Goal: Task Accomplishment & Management: Complete application form

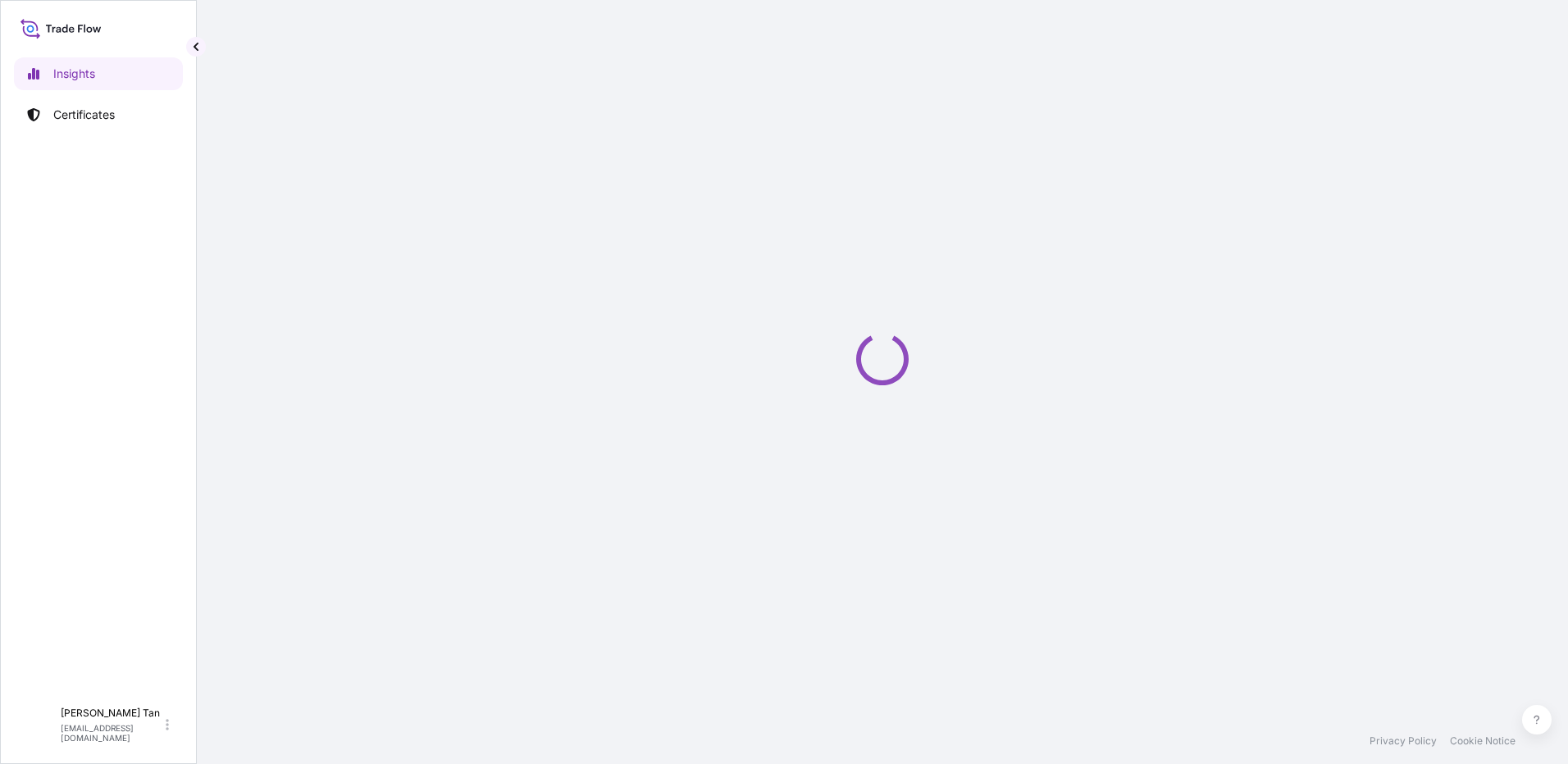
select select "2025"
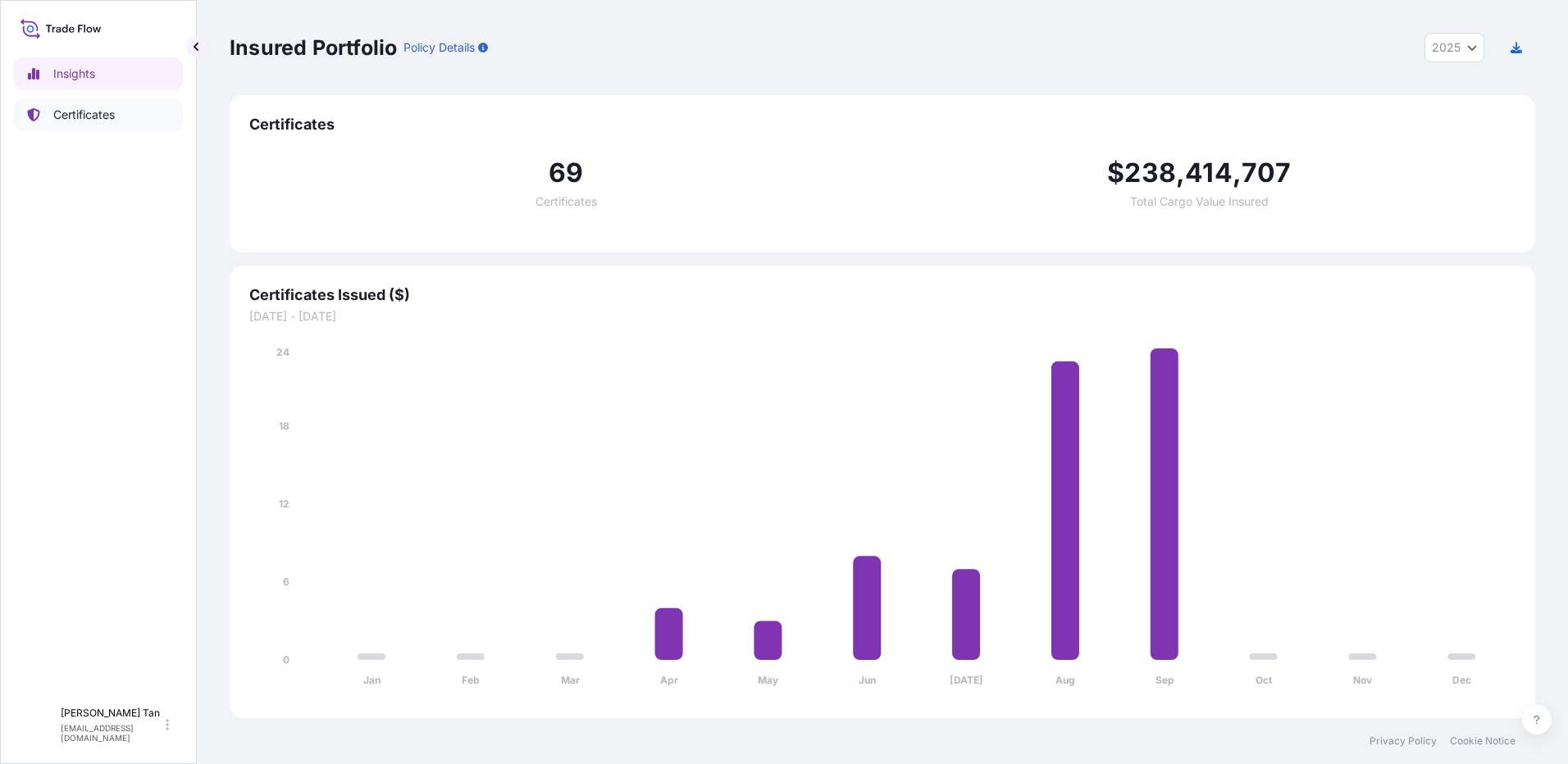
click at [90, 117] on p "Certificates" at bounding box center [84, 115] width 61 height 17
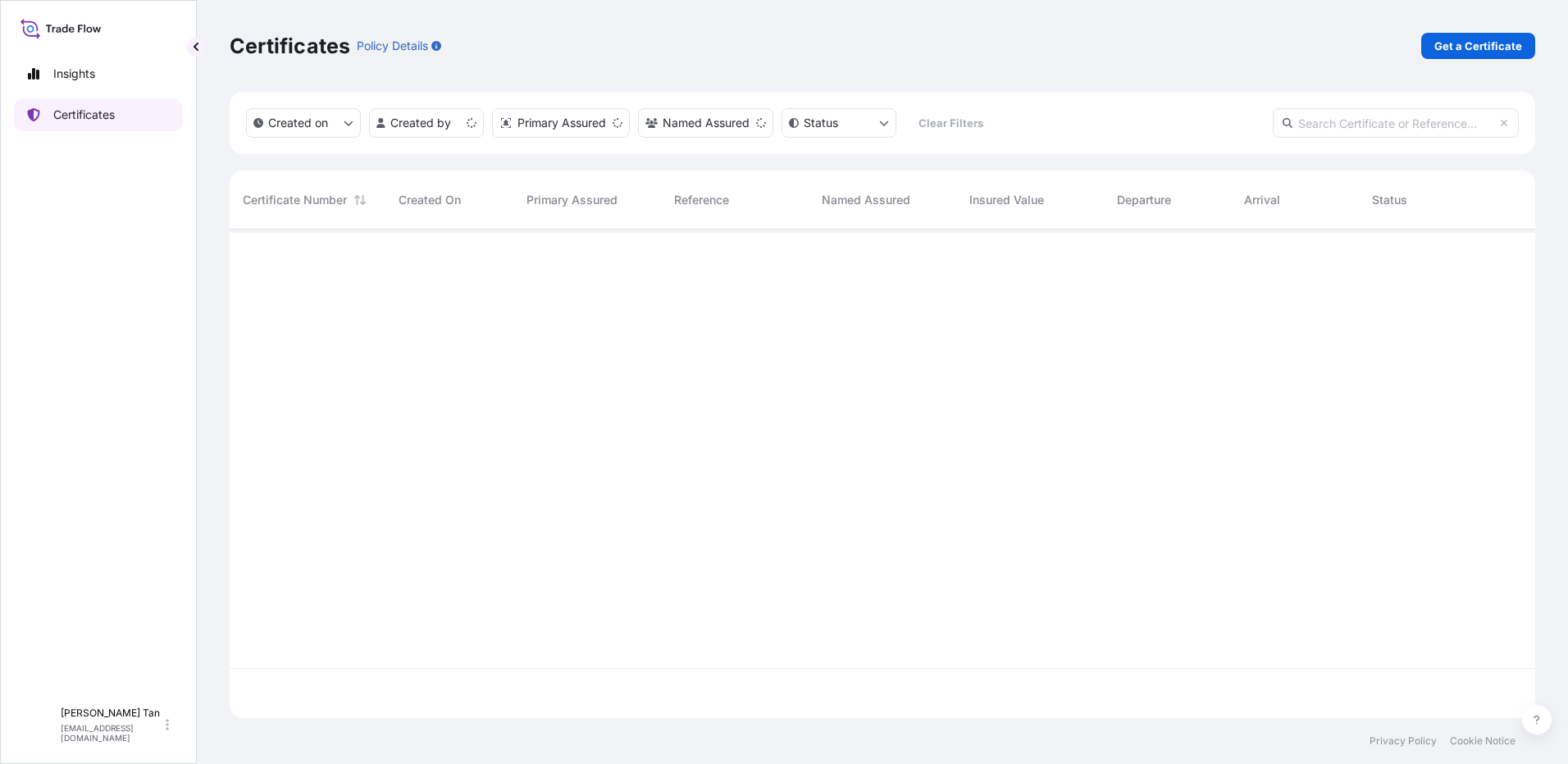
scroll to position [485, 1294]
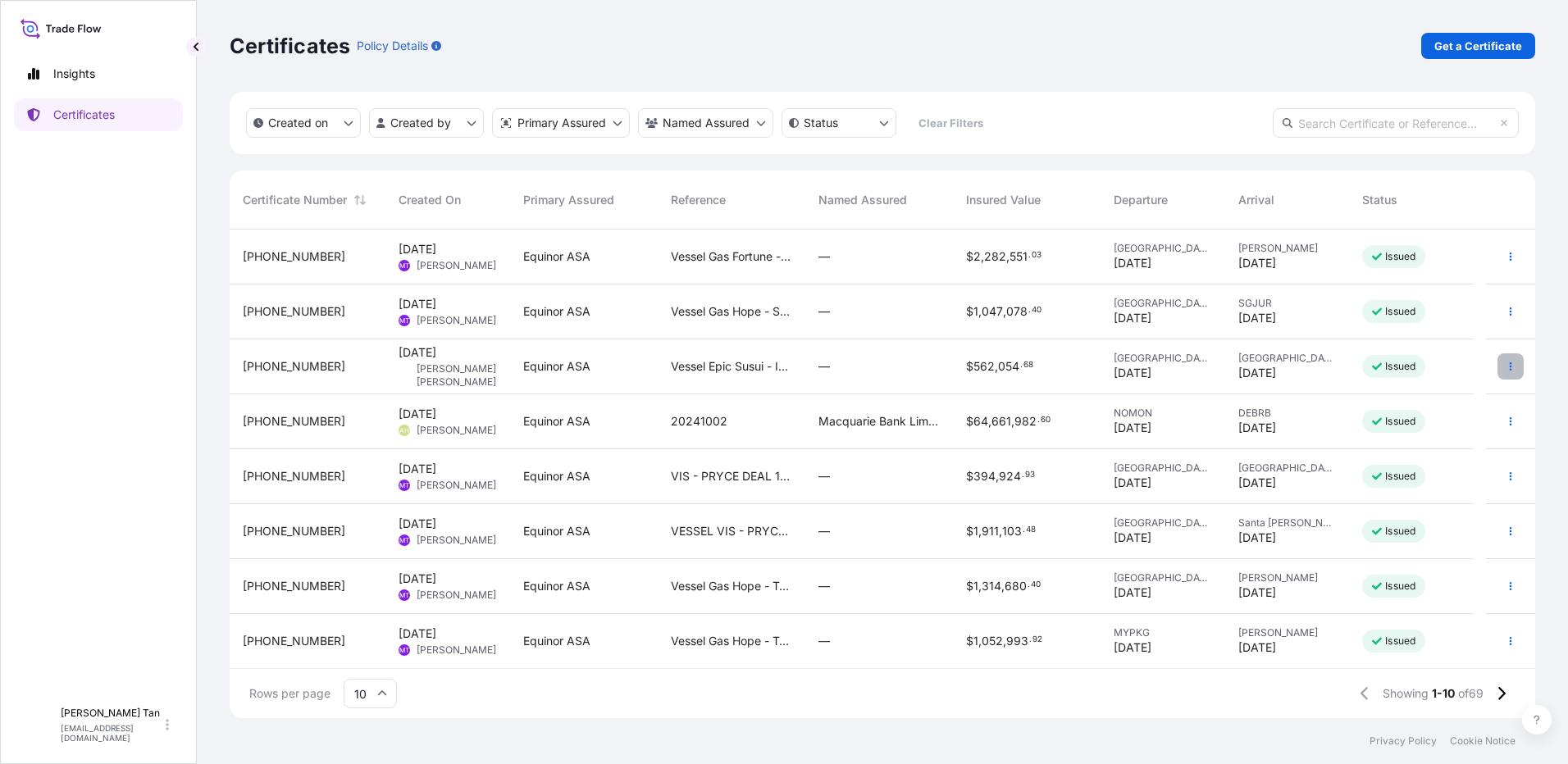
click at [1506, 363] on icon "button" at bounding box center [1510, 366] width 10 height 10
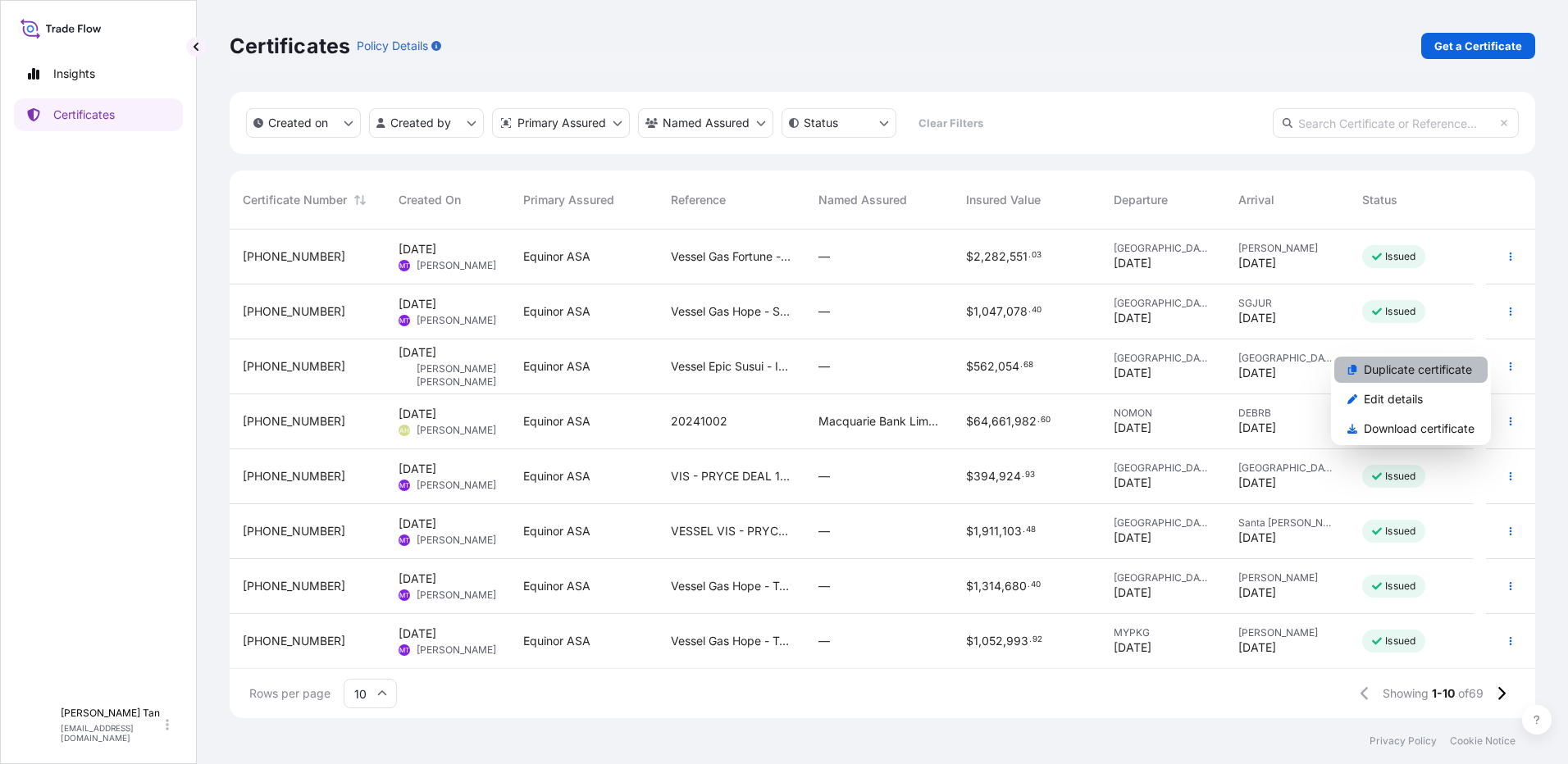
click at [1454, 365] on p "Duplicate certificate" at bounding box center [1418, 370] width 109 height 17
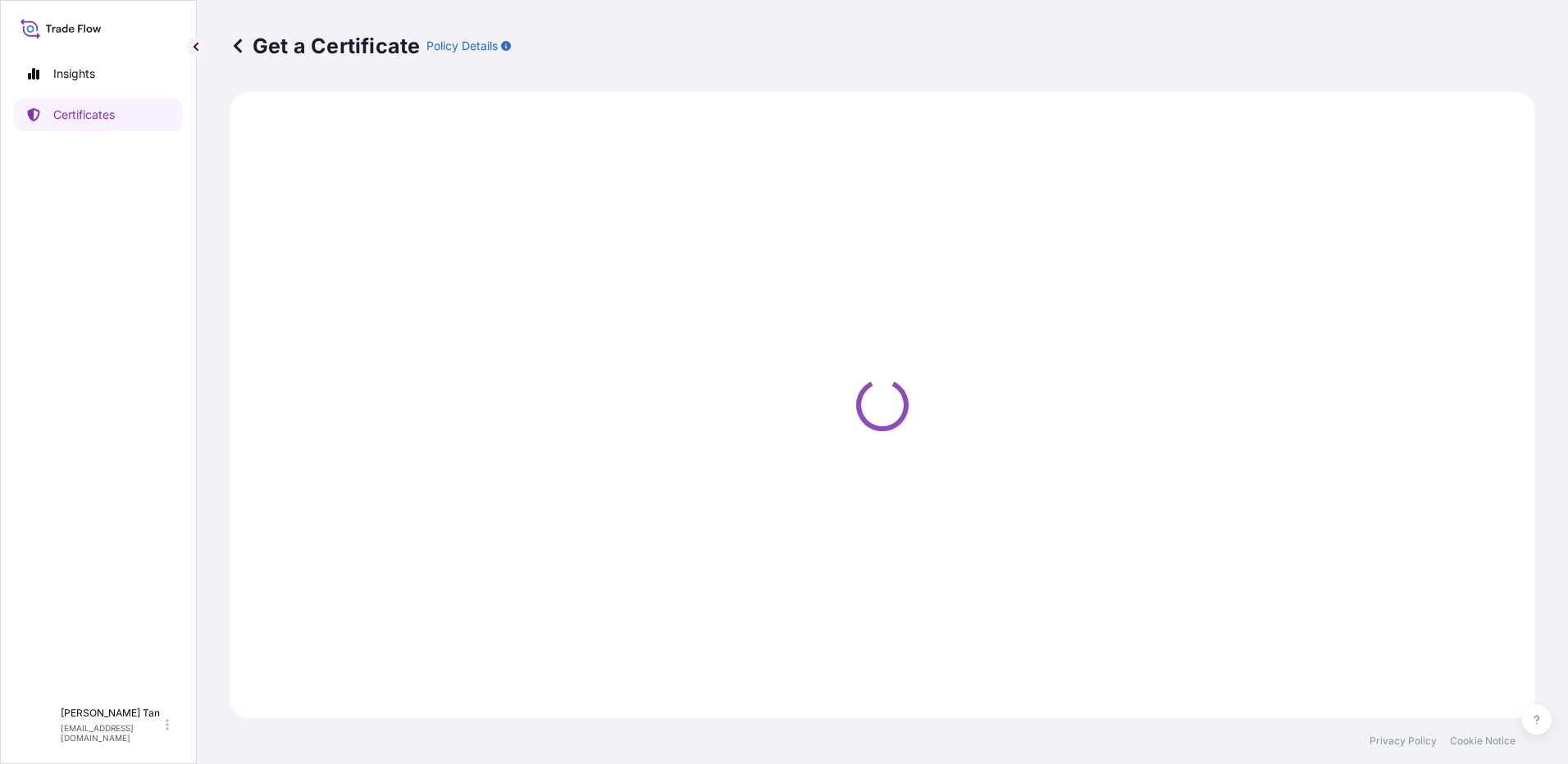
select select "Sea"
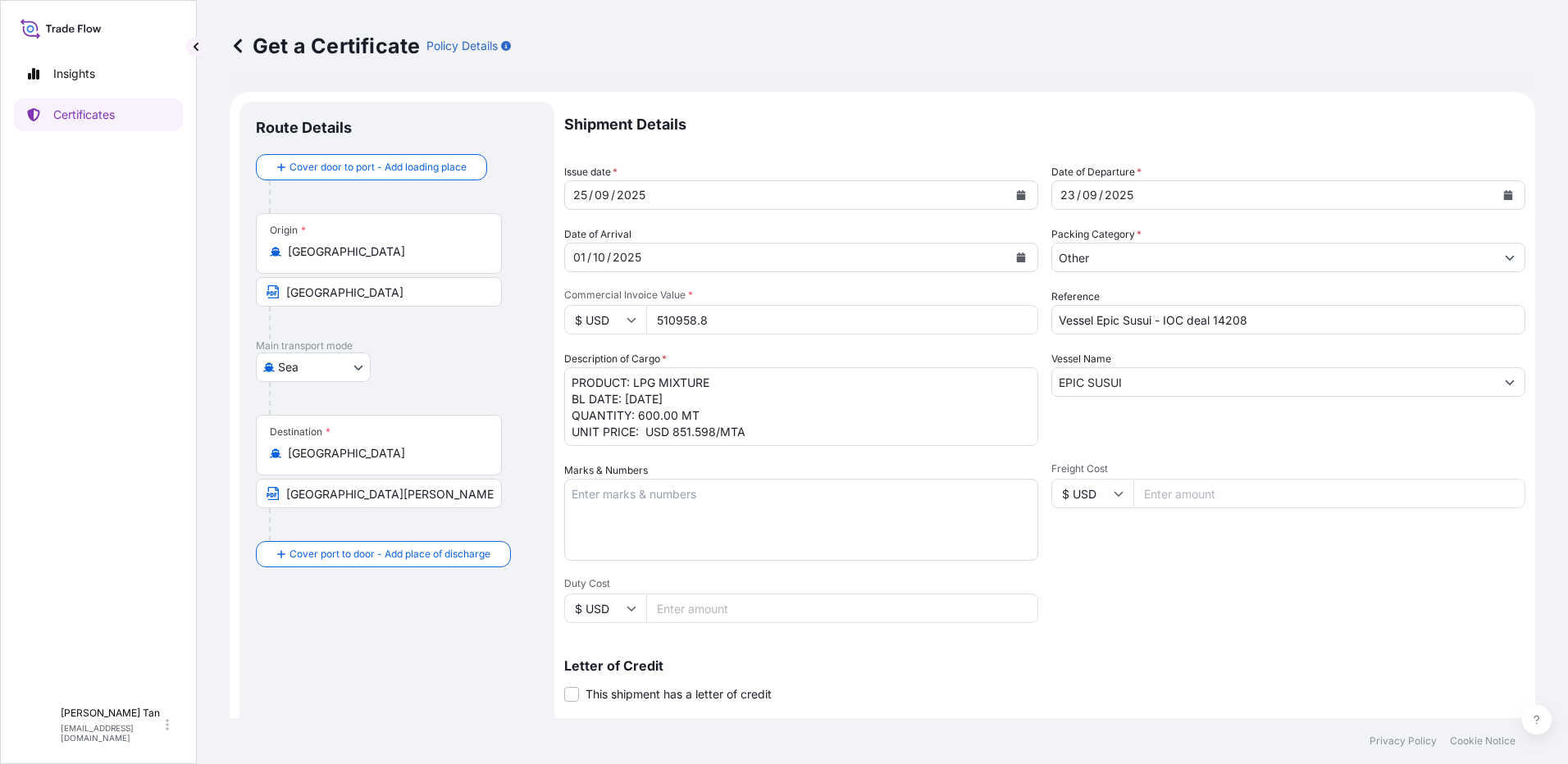
select select "31491"
click at [1017, 194] on icon "Calendar" at bounding box center [1020, 195] width 10 height 10
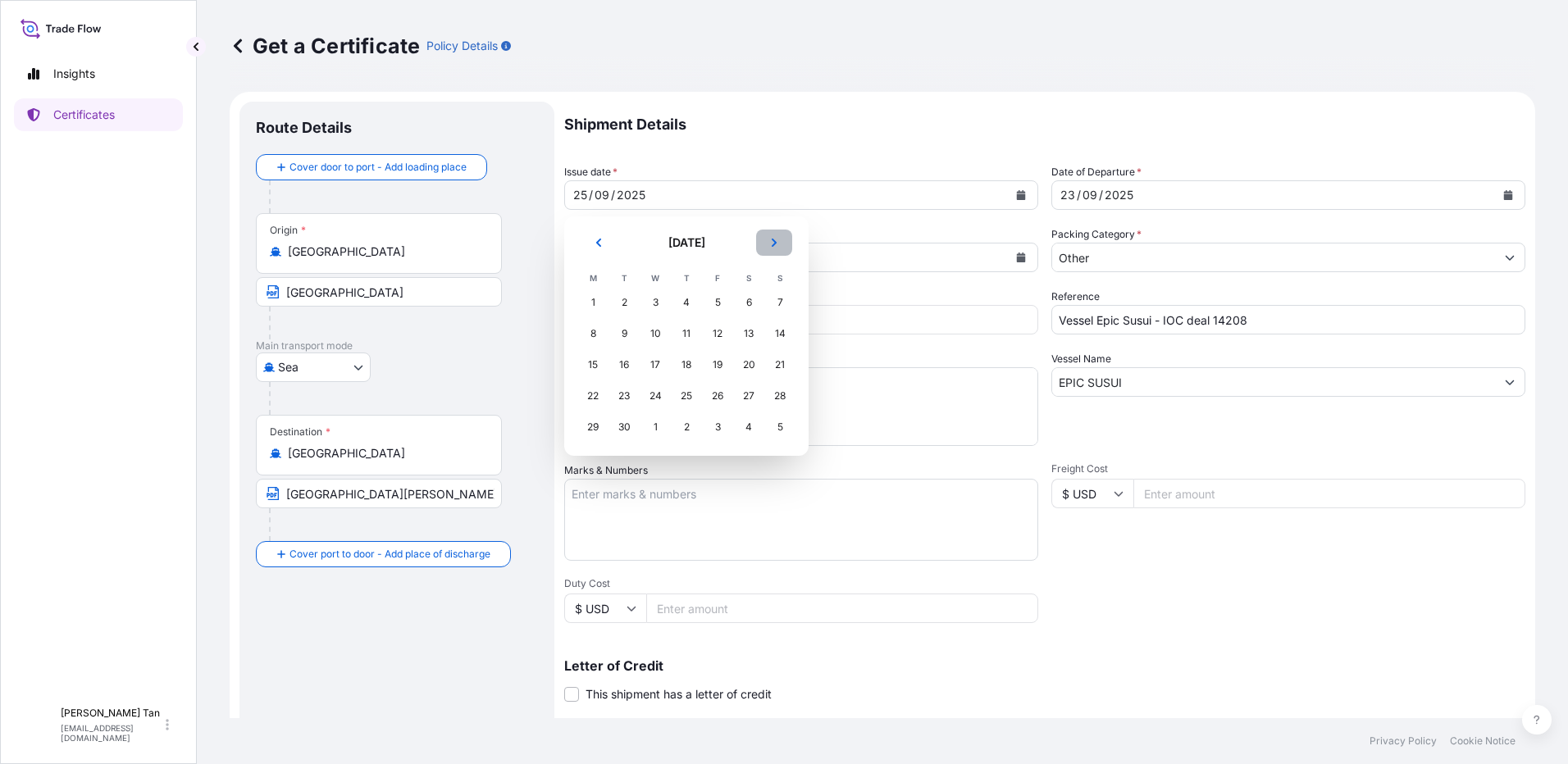
click at [771, 238] on icon "Next" at bounding box center [774, 242] width 10 height 10
click at [604, 328] on div "6" at bounding box center [593, 334] width 30 height 30
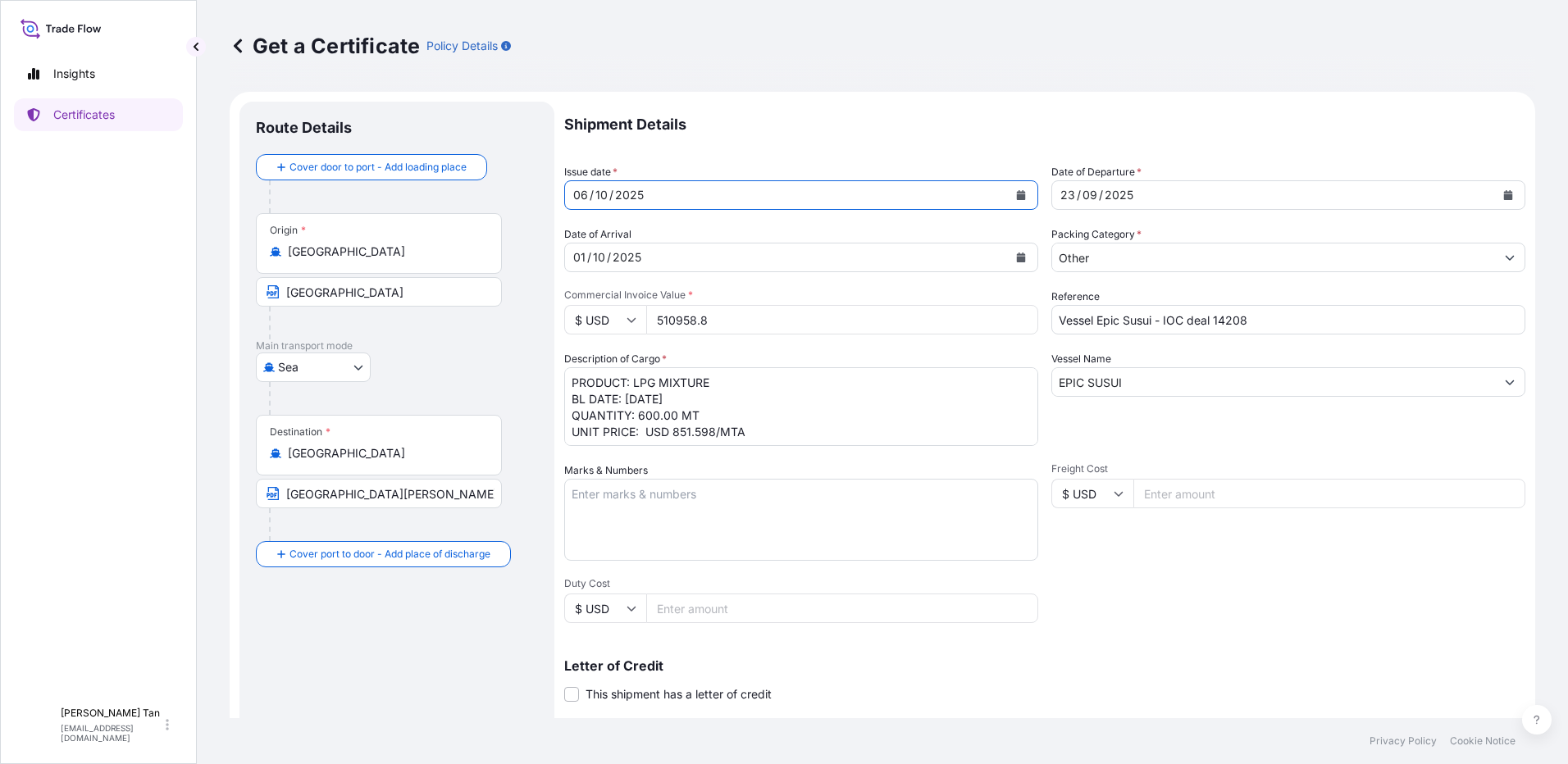
click at [1128, 195] on div "[DATE]" at bounding box center [1273, 195] width 443 height 30
click at [1495, 196] on button "Calendar" at bounding box center [1508, 195] width 26 height 26
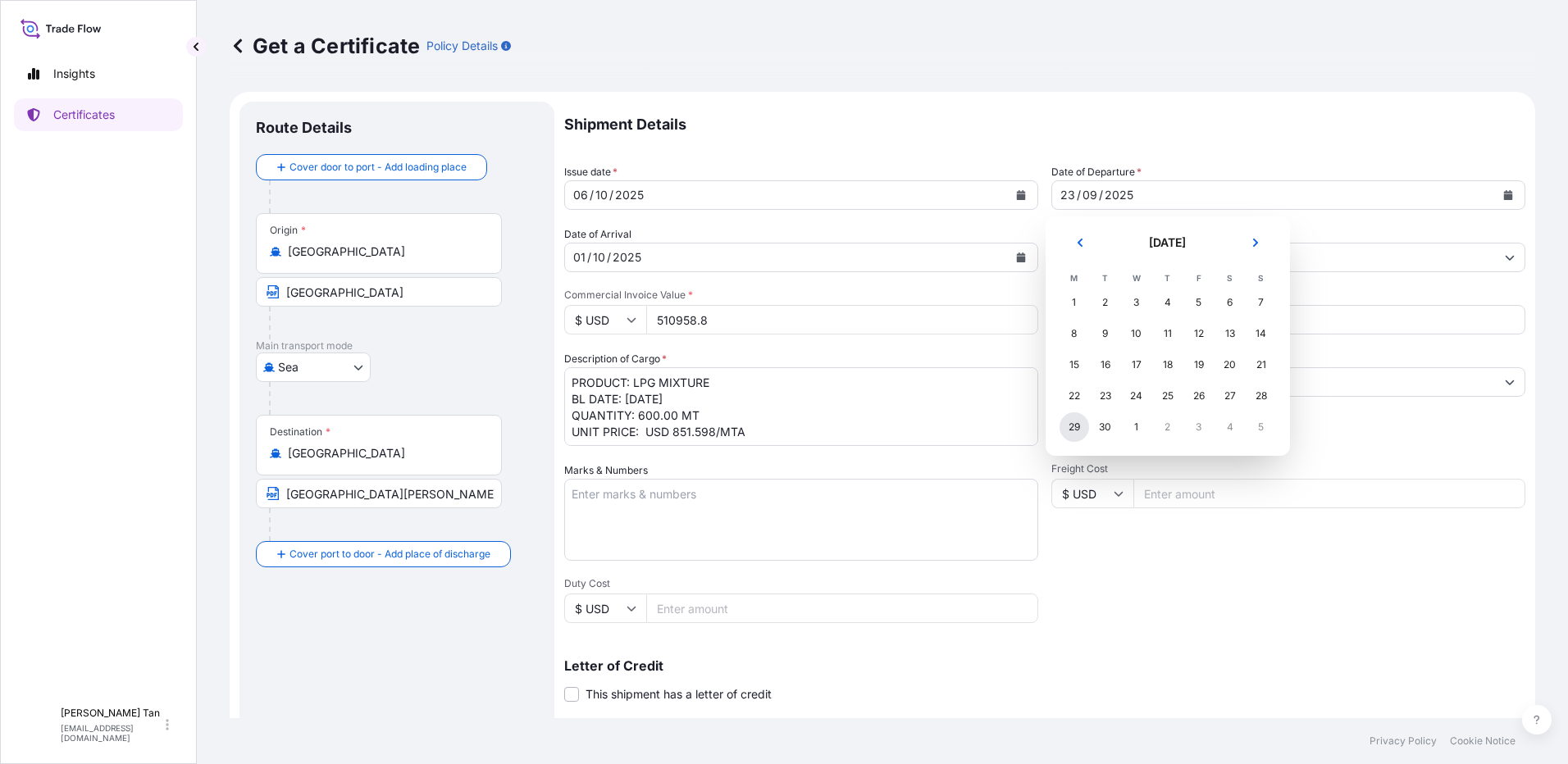
click at [1065, 430] on div "29" at bounding box center [1075, 428] width 30 height 30
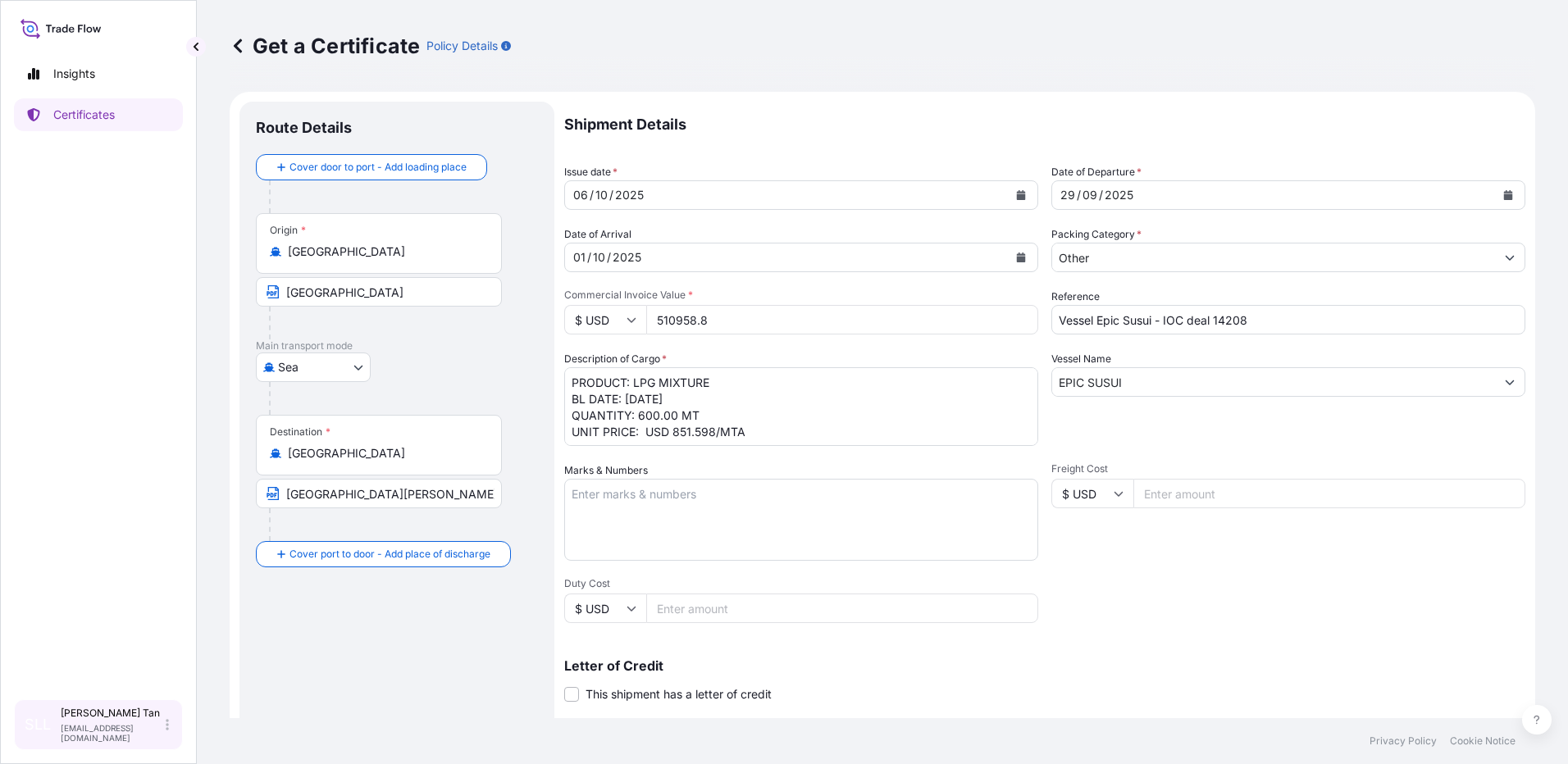
click at [168, 731] on icon at bounding box center [167, 725] width 4 height 11
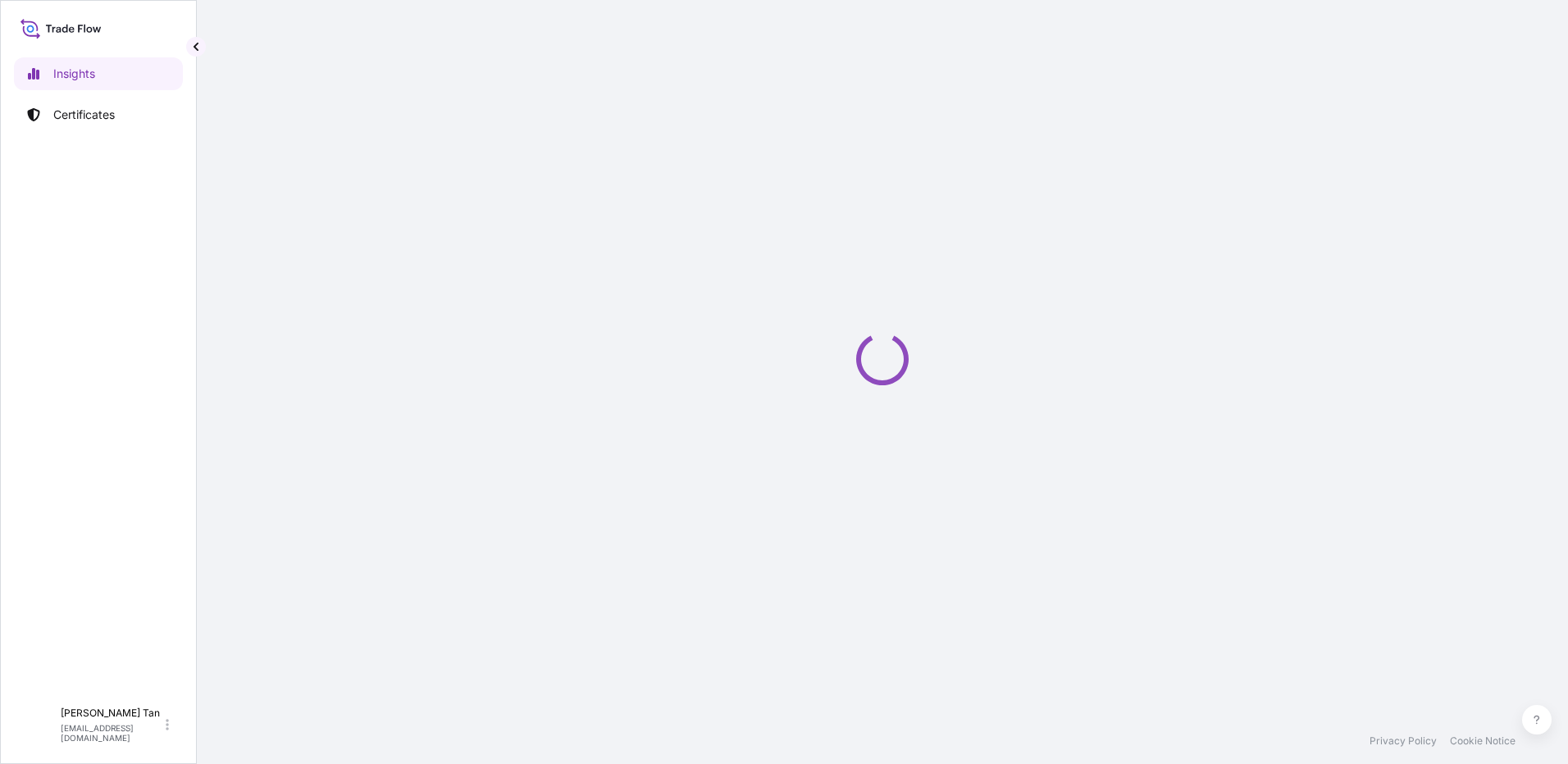
select select "2025"
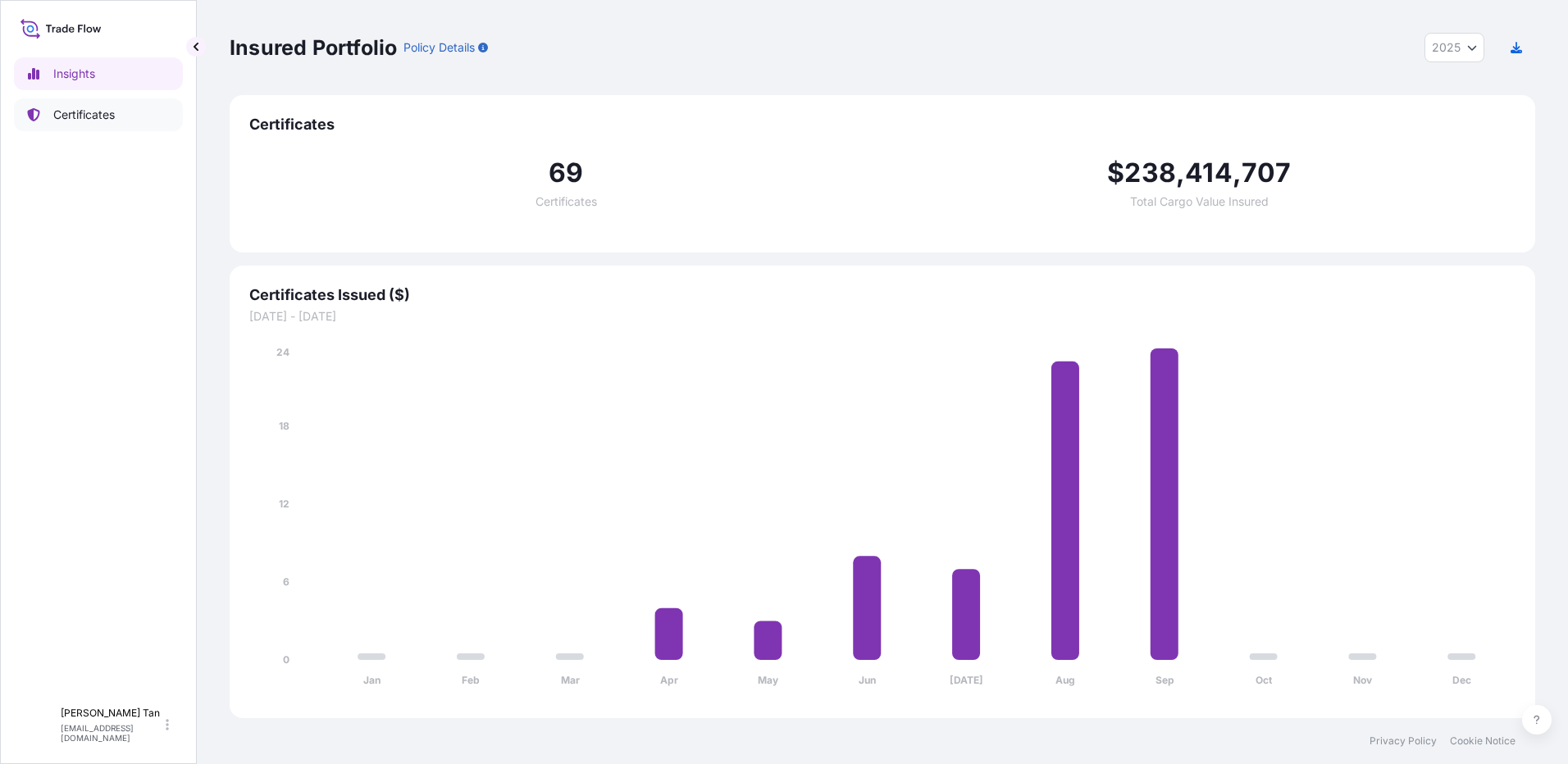
click at [92, 120] on p "Certificates" at bounding box center [84, 115] width 61 height 17
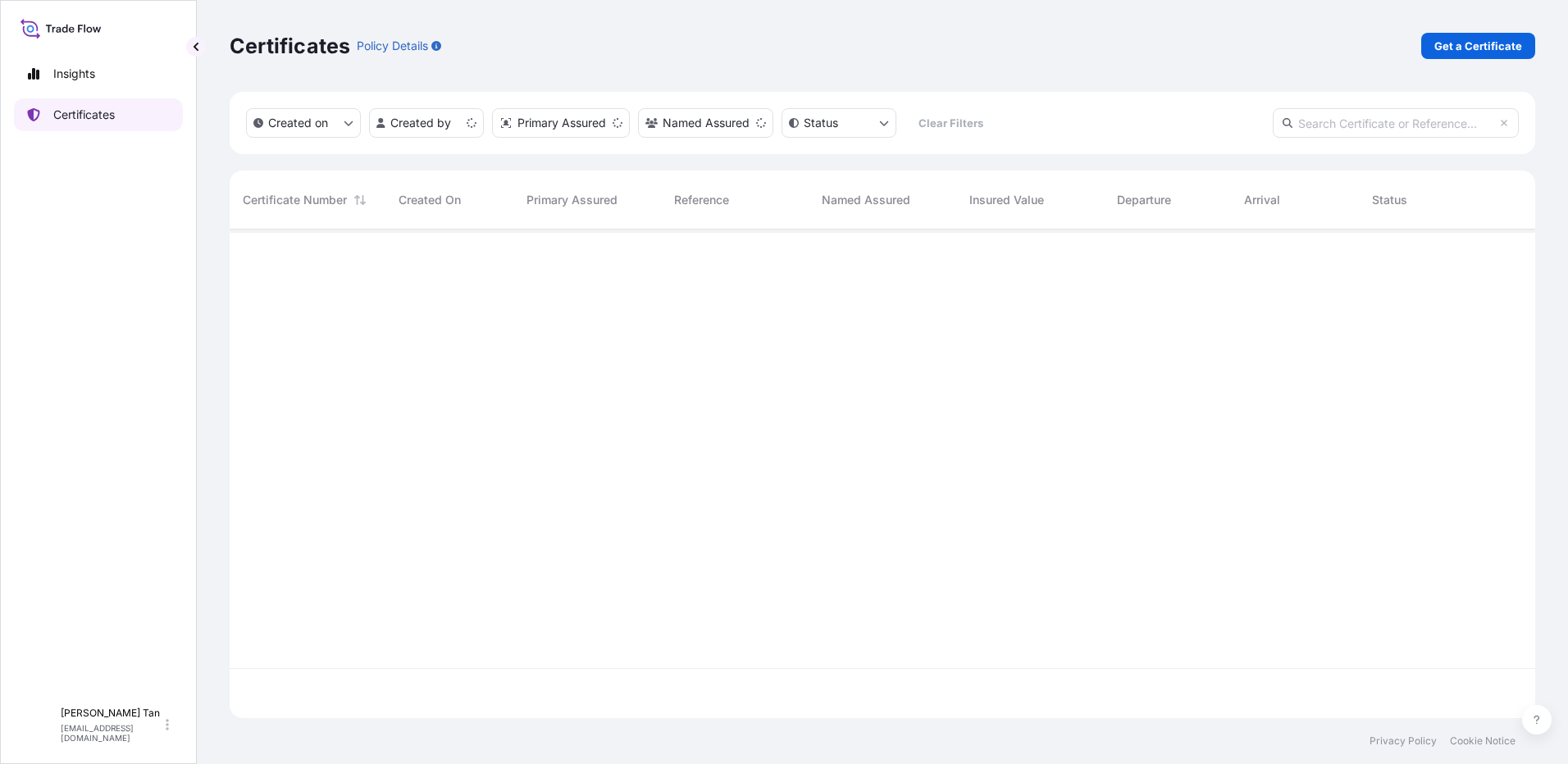
scroll to position [485, 1294]
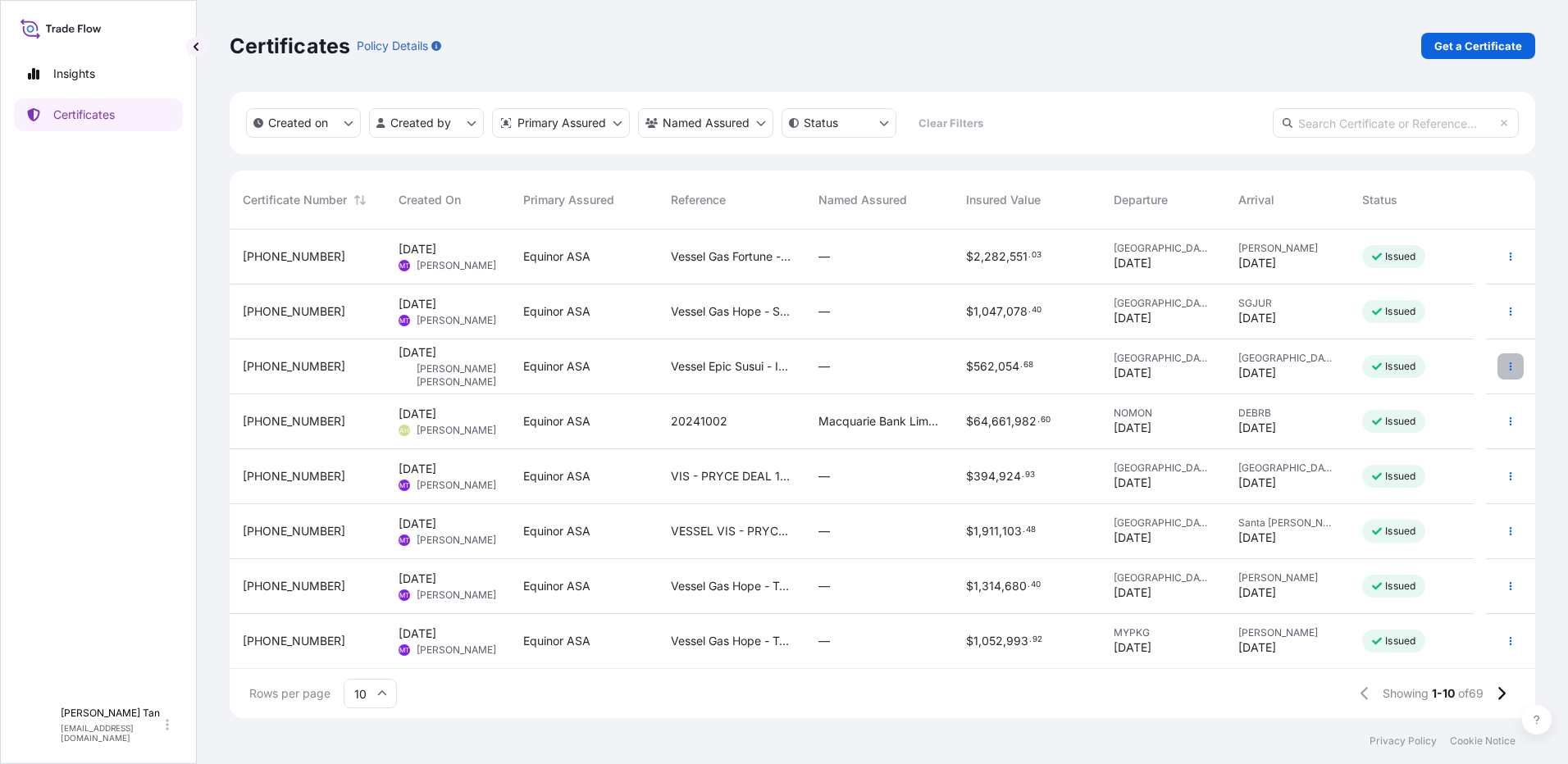
click at [1497, 375] on button "button" at bounding box center [1510, 366] width 26 height 26
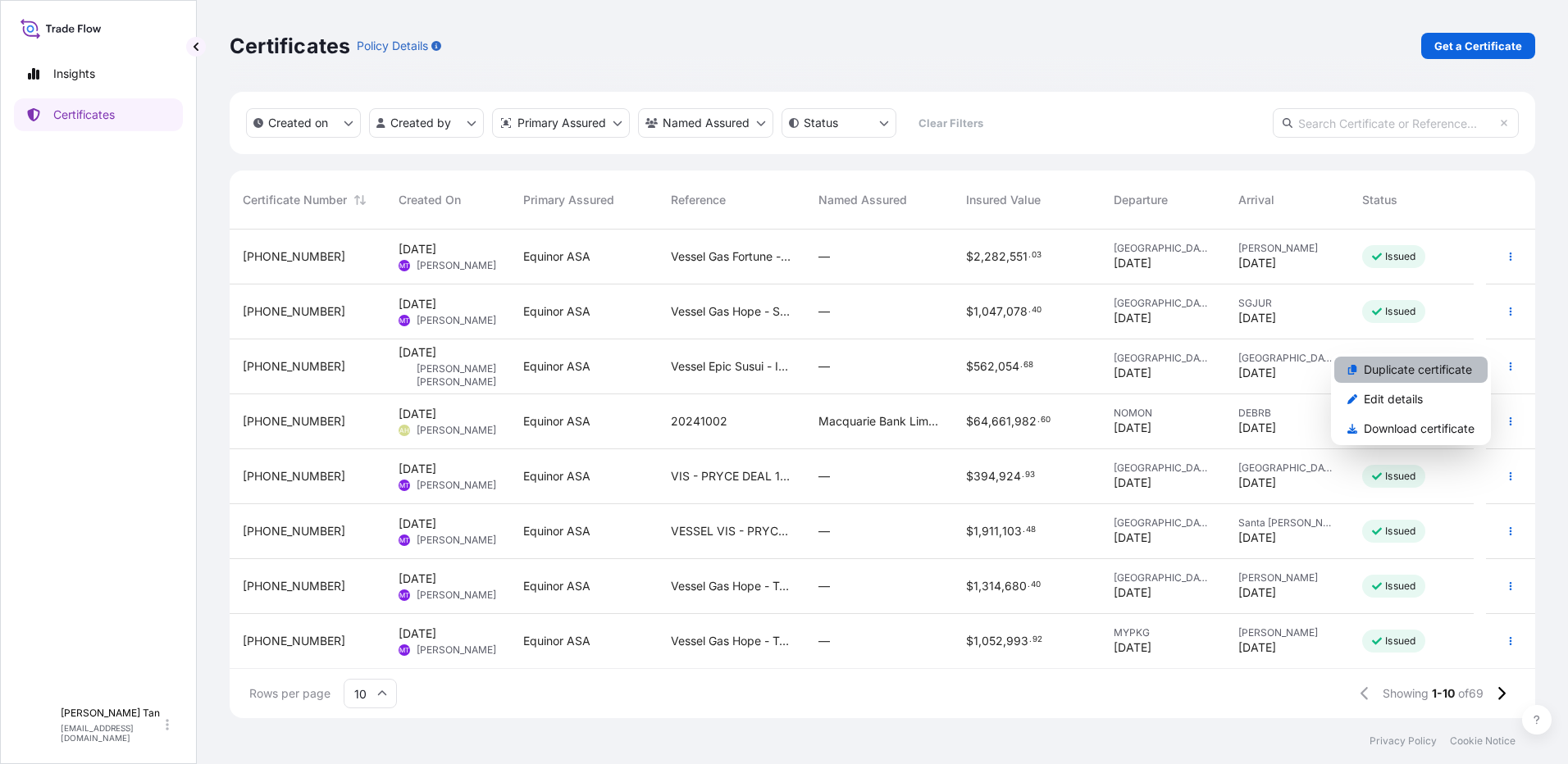
click at [1382, 364] on p "Duplicate certificate" at bounding box center [1418, 370] width 109 height 17
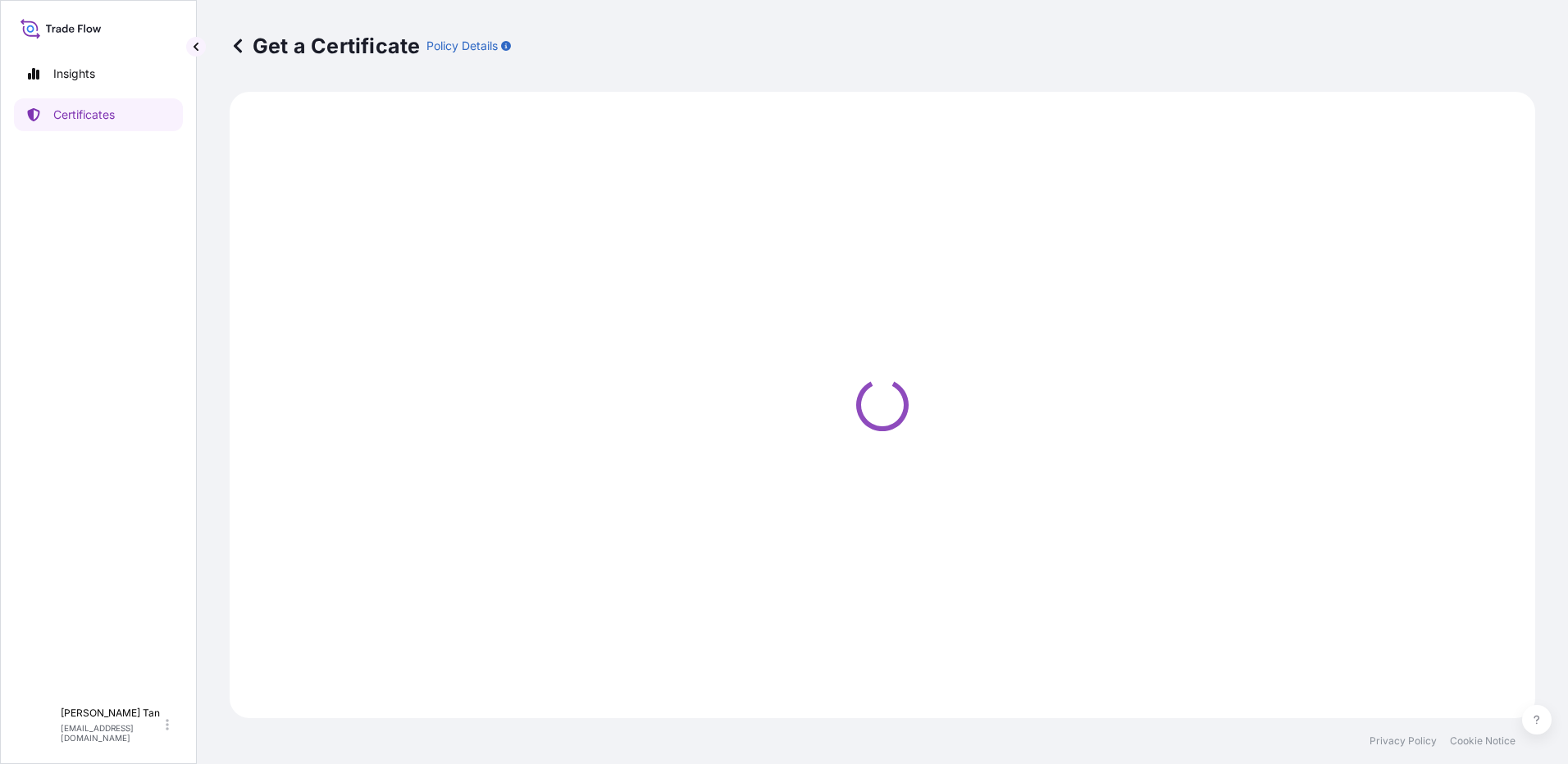
select select "Sea"
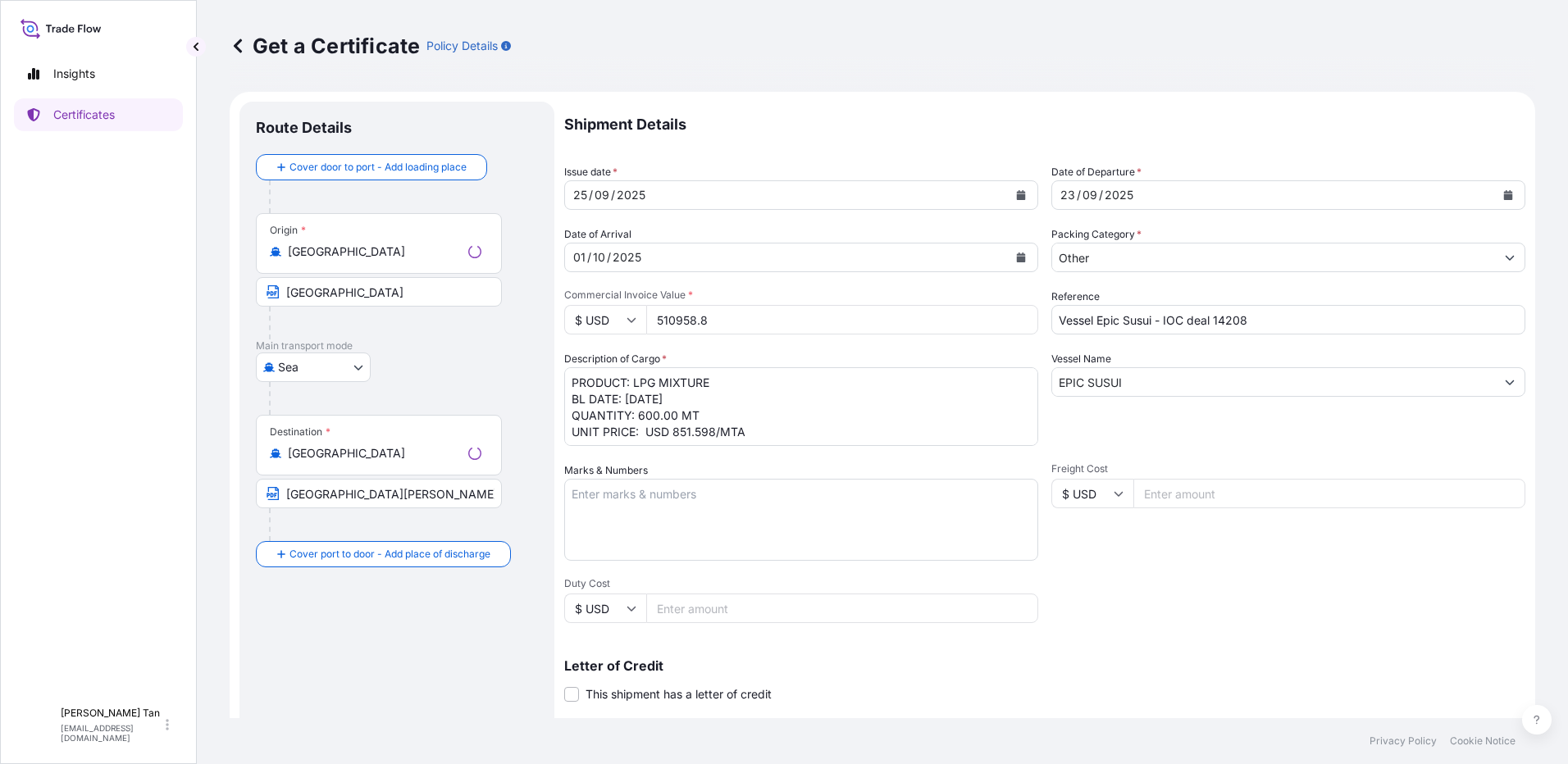
select select "31491"
click at [1023, 190] on button "Calendar" at bounding box center [1021, 195] width 26 height 26
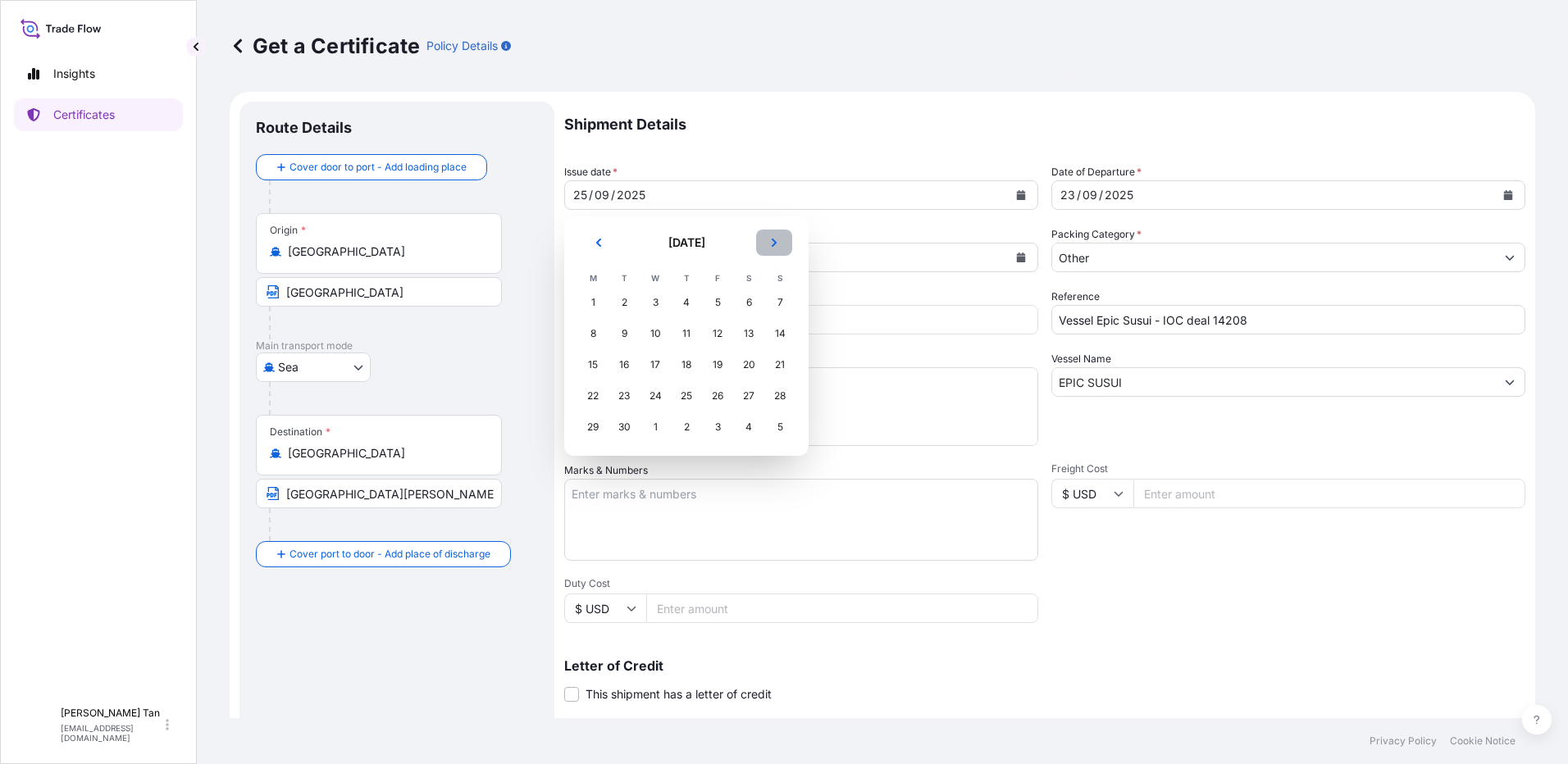
click at [772, 248] on button "Next" at bounding box center [774, 243] width 36 height 26
click at [592, 337] on div "6" at bounding box center [593, 334] width 30 height 30
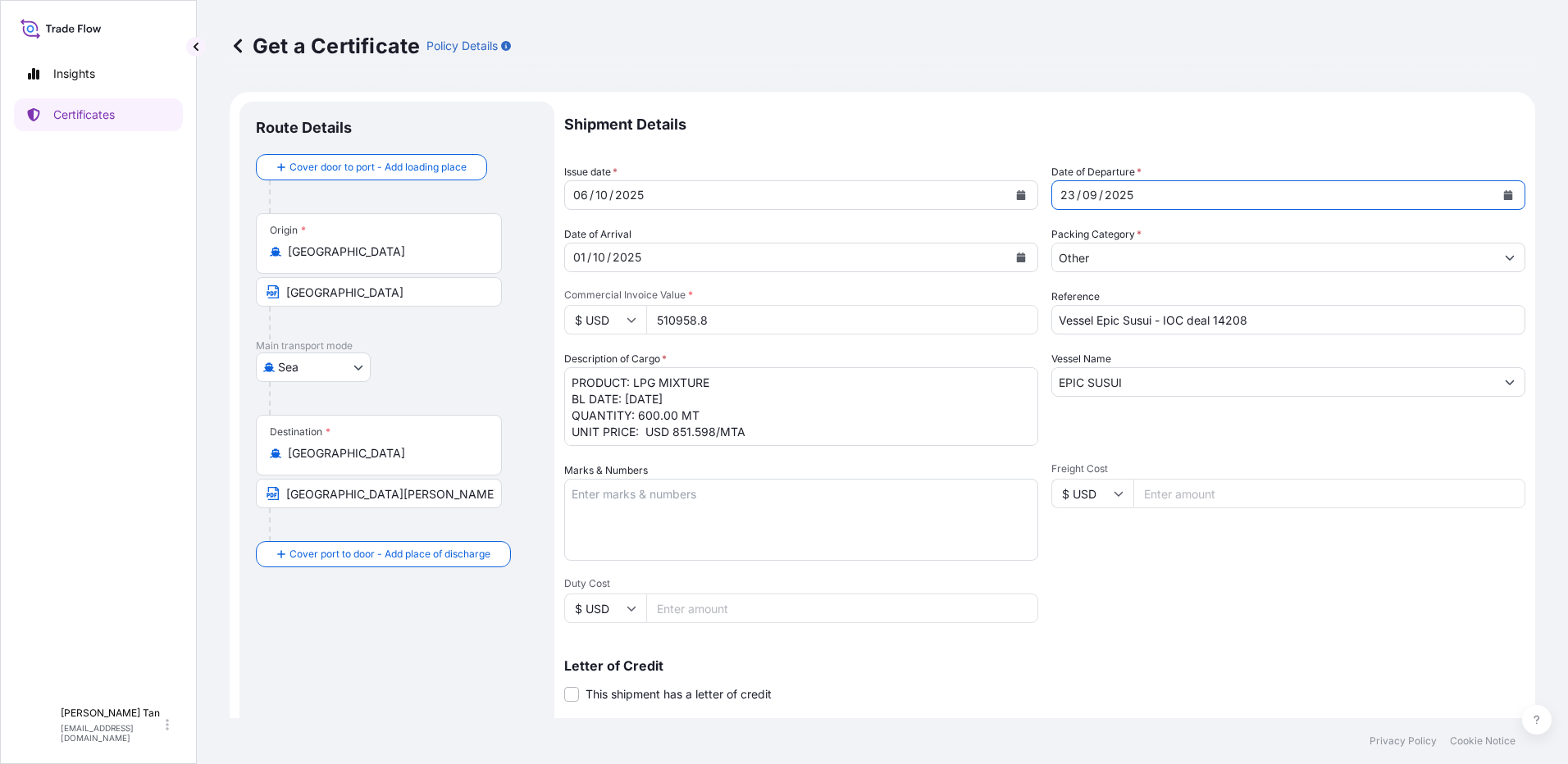
click at [1255, 190] on div "[DATE]" at bounding box center [1273, 195] width 443 height 30
click at [1504, 191] on icon "Calendar" at bounding box center [1508, 195] width 9 height 10
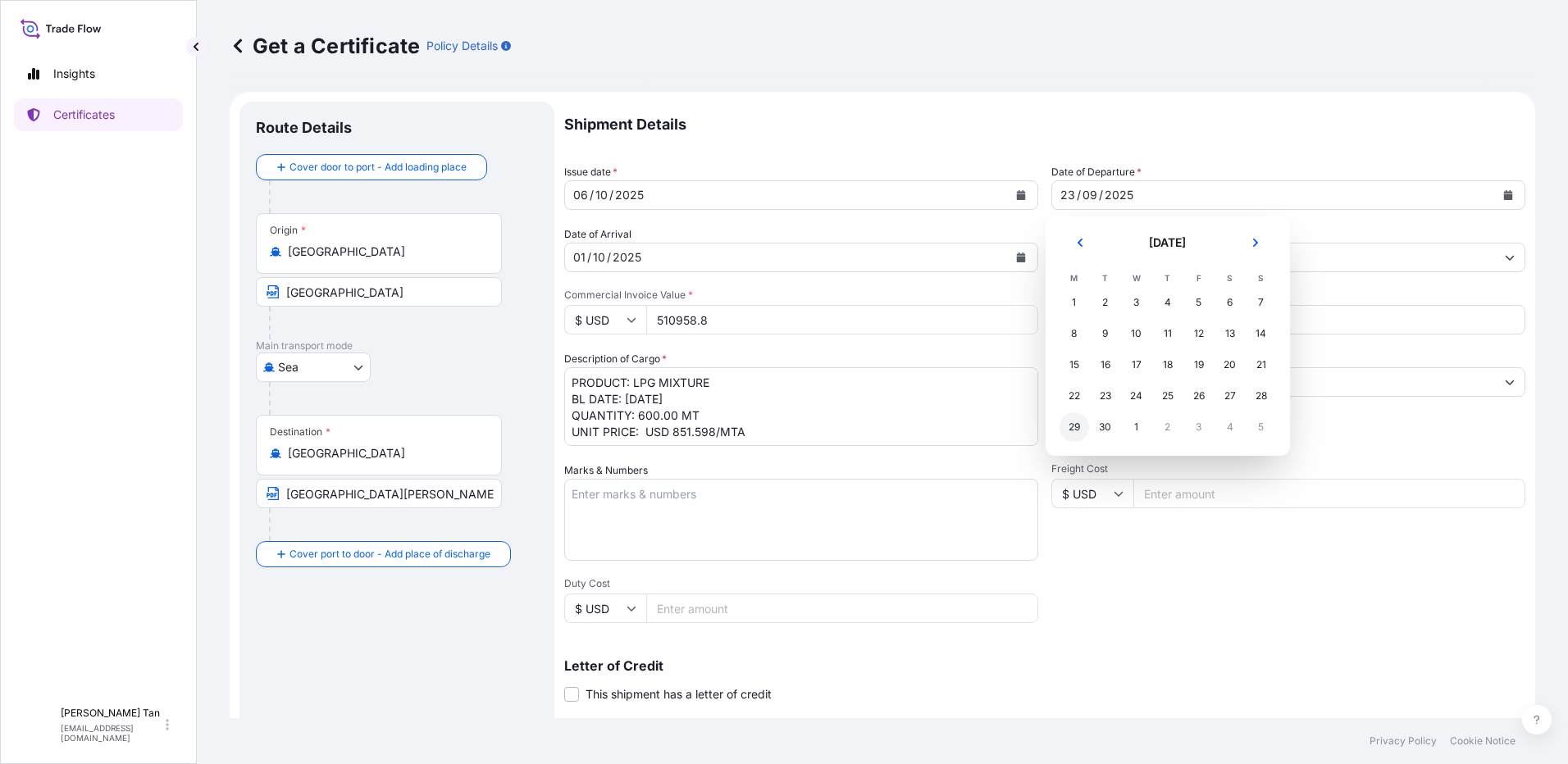
click at [1083, 430] on div "29" at bounding box center [1075, 428] width 30 height 30
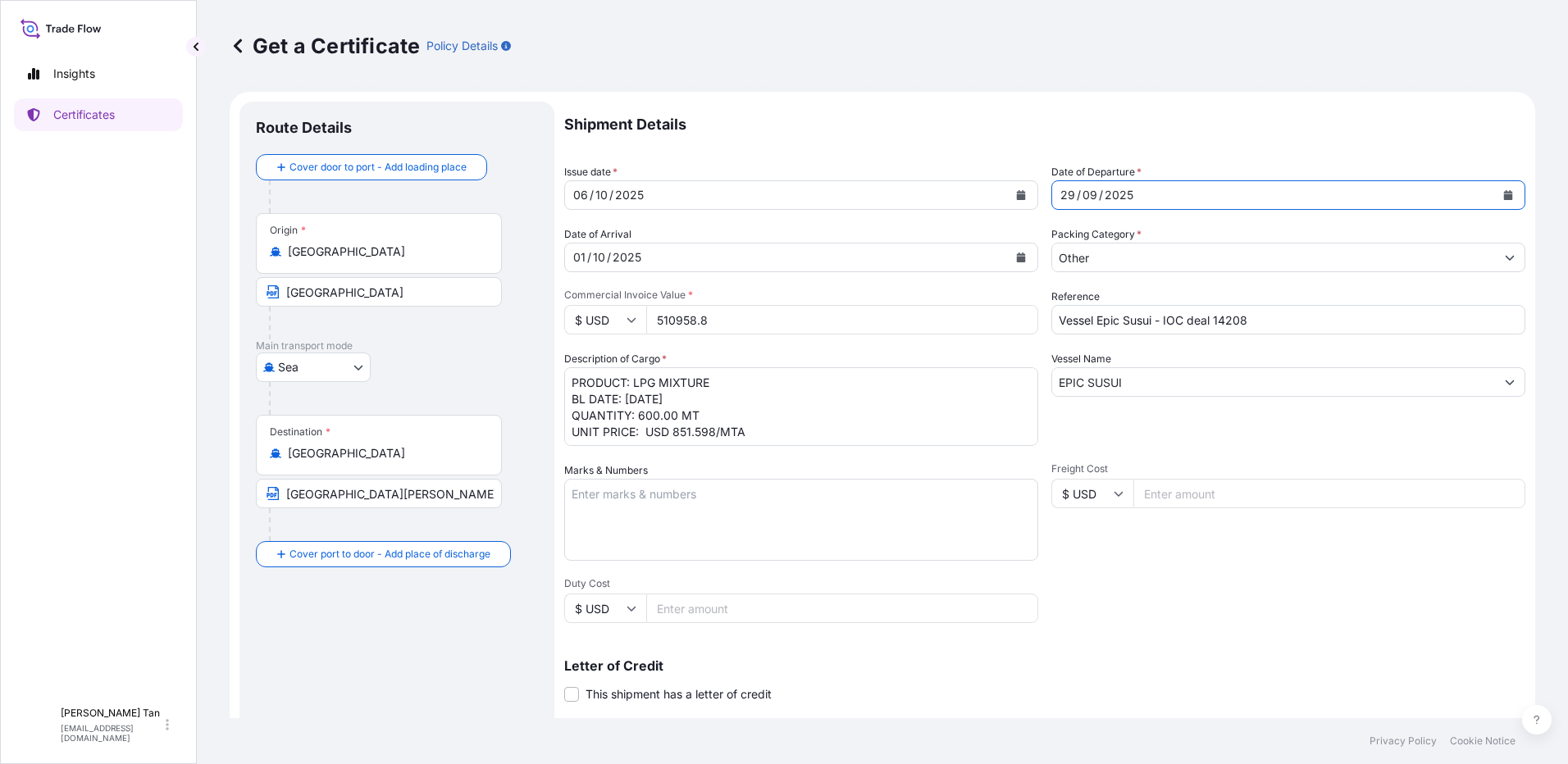
click at [670, 271] on div "[DATE]" at bounding box center [786, 258] width 443 height 30
click at [671, 262] on div "[DATE]" at bounding box center [786, 258] width 443 height 30
click at [1010, 264] on button "Calendar" at bounding box center [1021, 258] width 26 height 26
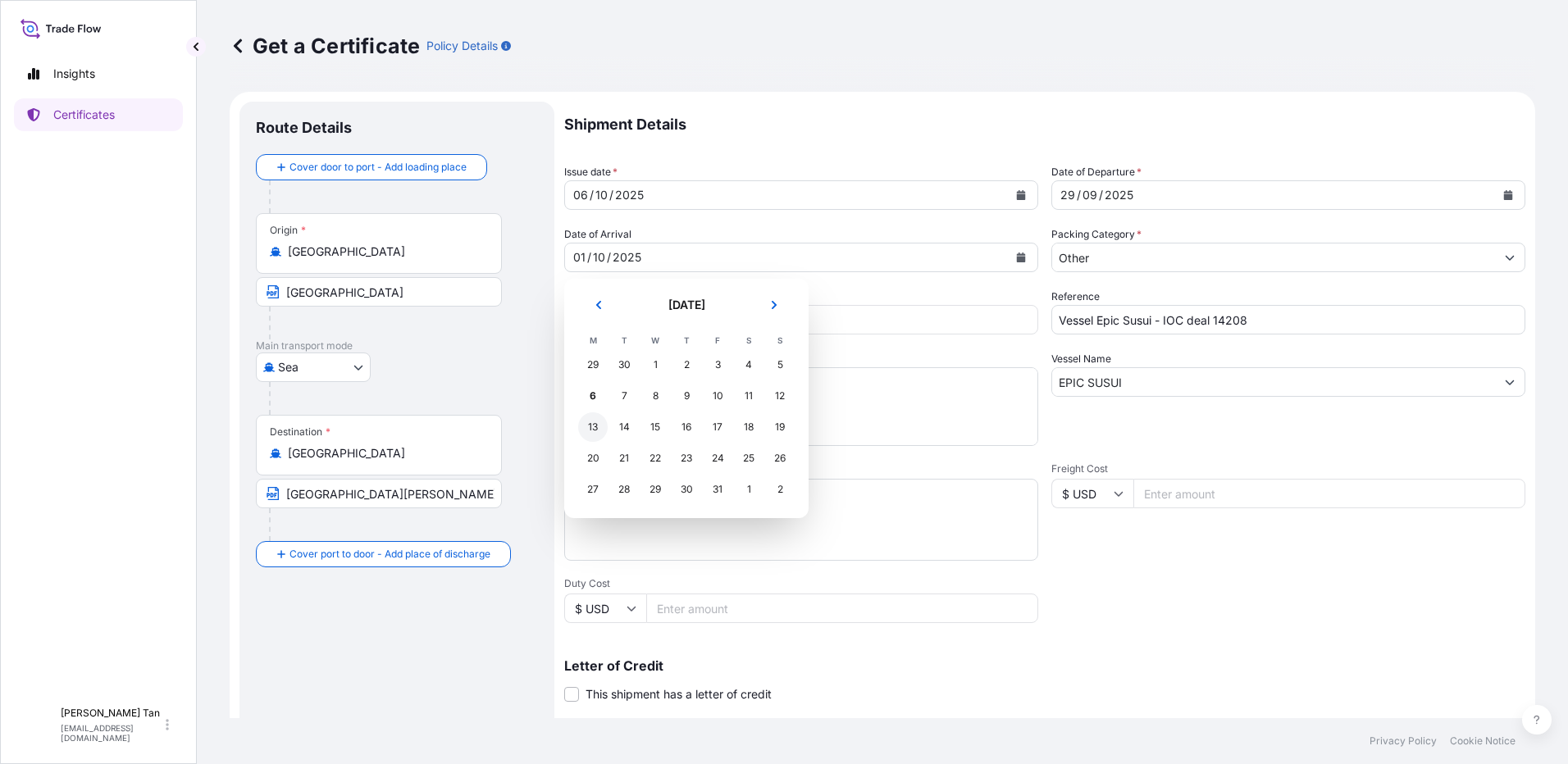
click at [586, 429] on div "13" at bounding box center [593, 428] width 30 height 30
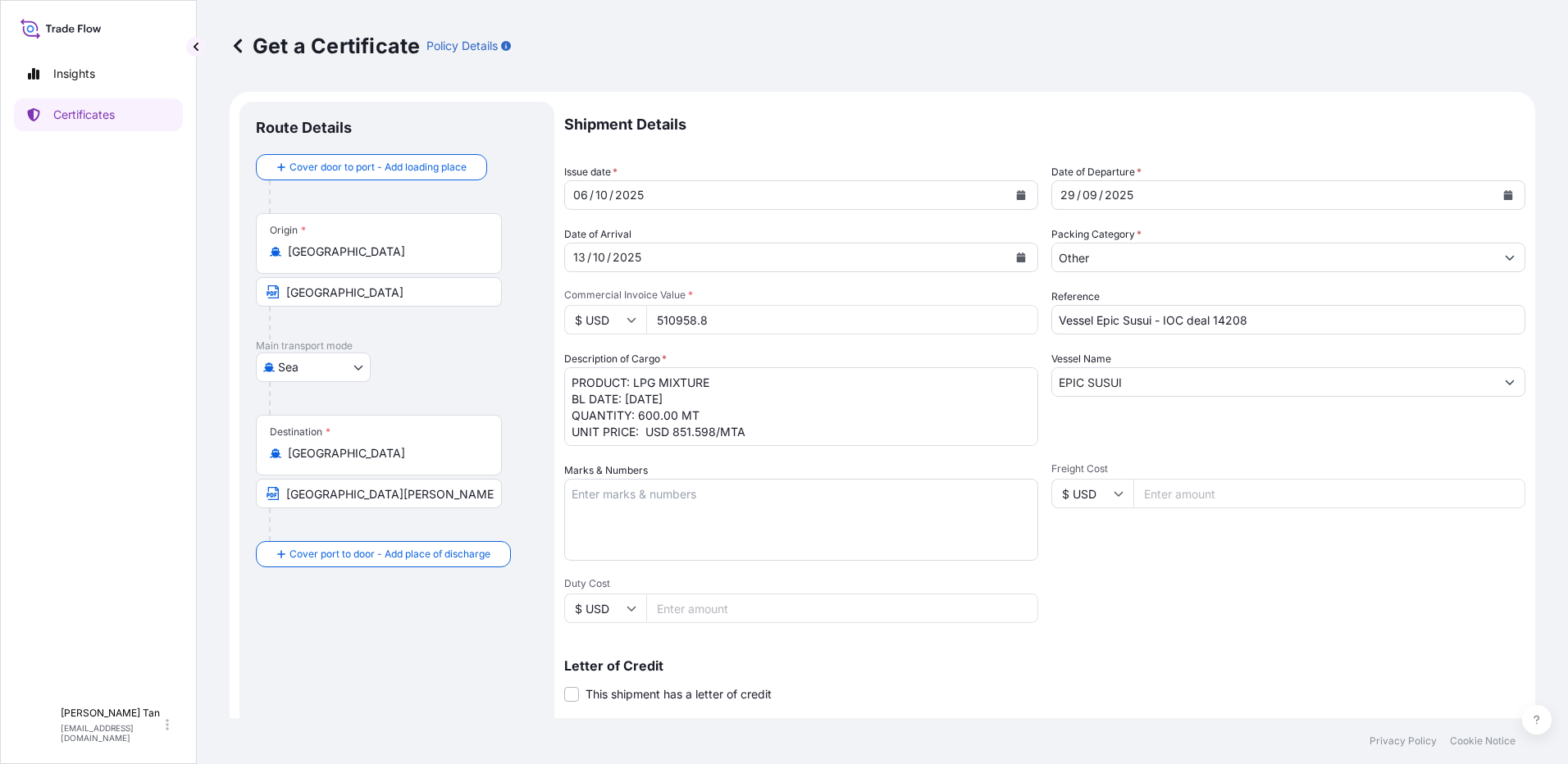
drag, startPoint x: 739, startPoint y: 325, endPoint x: 644, endPoint y: 316, distance: 95.4
click at [647, 317] on input "510958.8" at bounding box center [841, 320] width 392 height 30
click at [543, 322] on form "Route Details Cover door to port - Add loading place Place of loading Road / [G…" at bounding box center [883, 515] width 1306 height 847
type input "468022.50"
click at [648, 258] on div "[DATE]" at bounding box center [786, 258] width 443 height 30
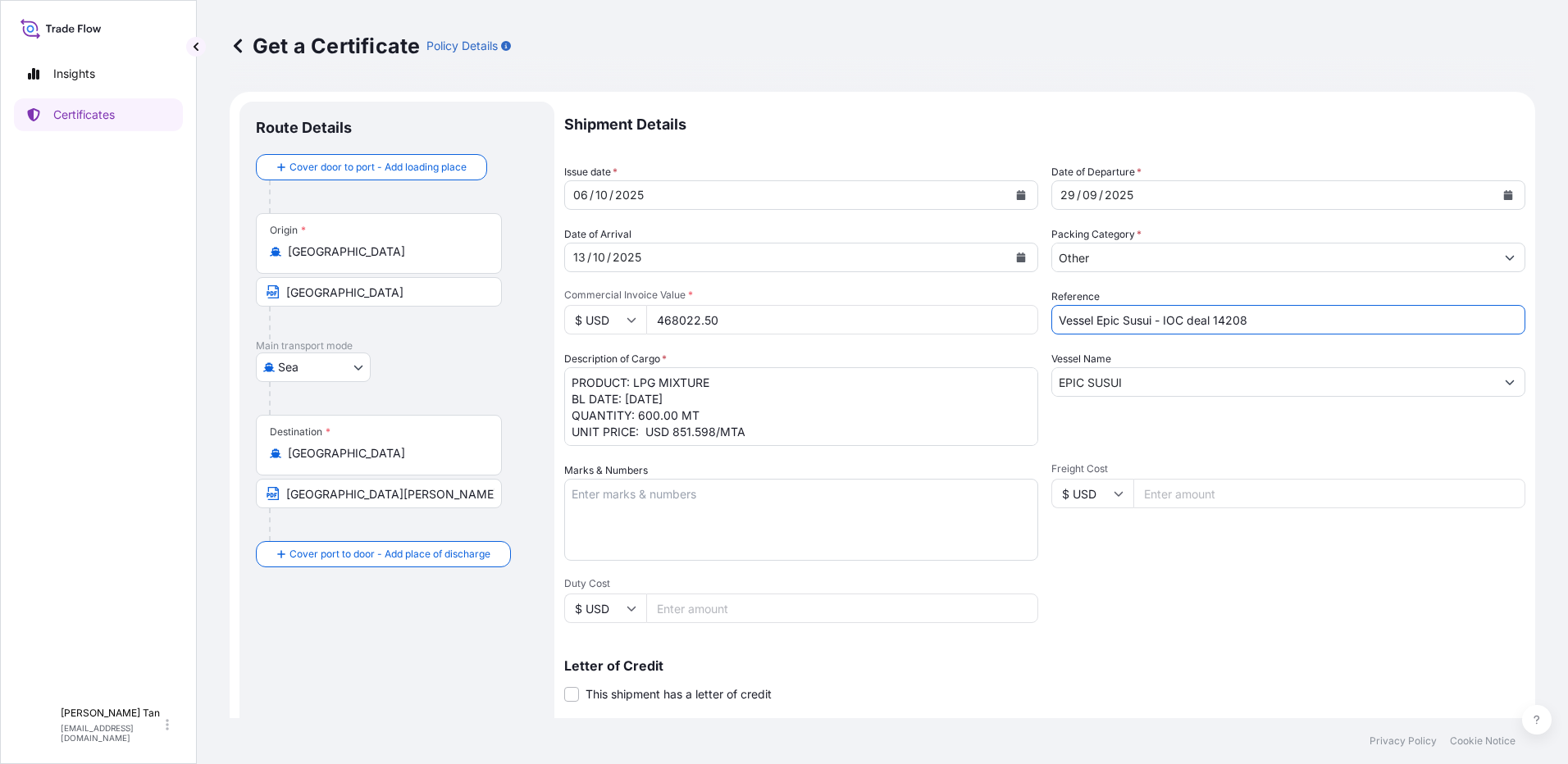
drag, startPoint x: 1260, startPoint y: 315, endPoint x: 1224, endPoint y: 315, distance: 36.0
click at [1224, 315] on input "Vessel Epic Susui - IOC deal 14208" at bounding box center [1288, 320] width 474 height 30
drag, startPoint x: 1143, startPoint y: 325, endPoint x: 1104, endPoint y: 319, distance: 39.5
click at [1103, 320] on input "Vessel Epic Susui - IOC deal 16368" at bounding box center [1288, 320] width 474 height 30
type input "Vessel Epic Sula - IOC deal 16368"
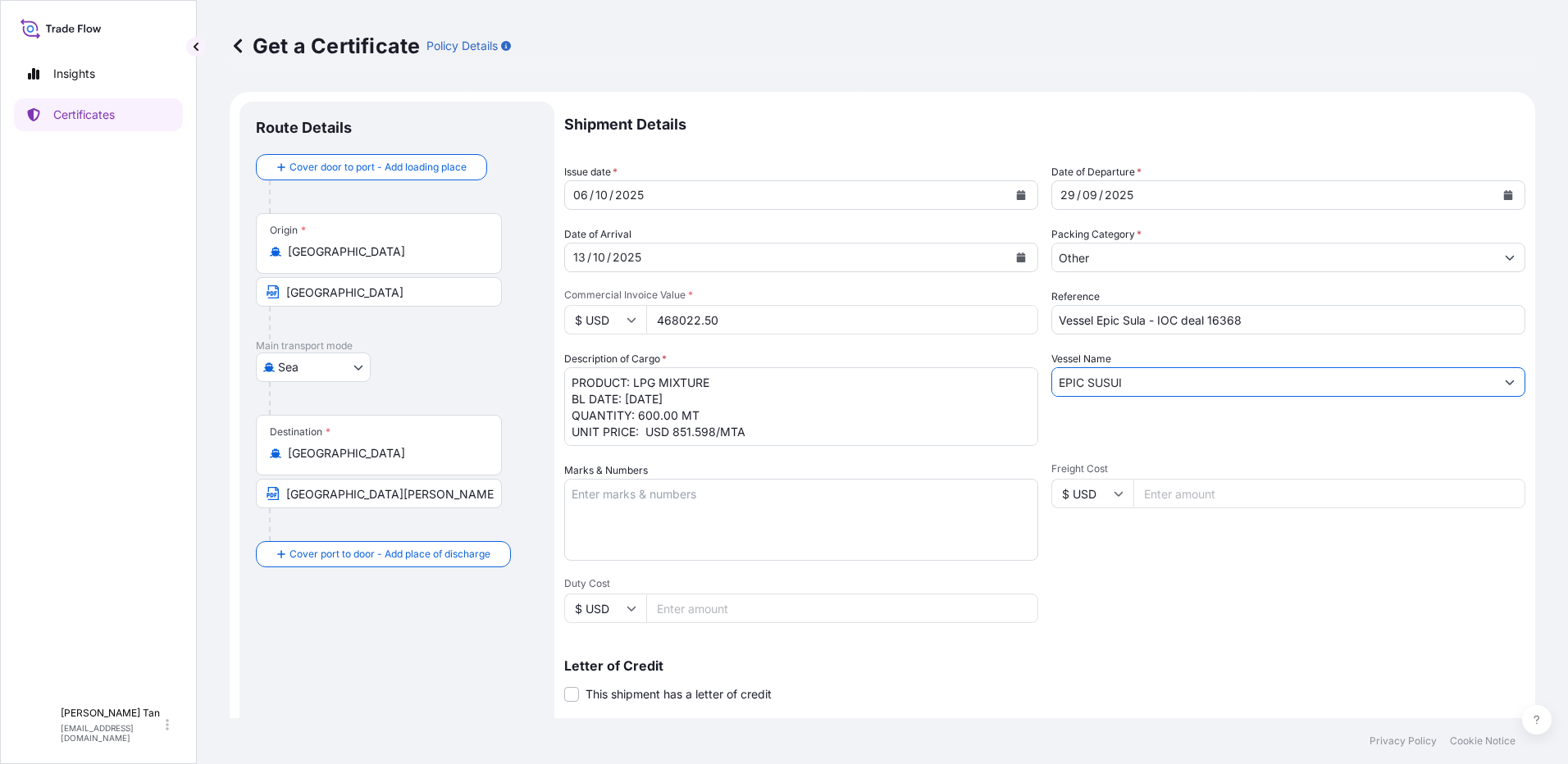
click at [1154, 391] on input "EPIC SUSUI" at bounding box center [1273, 382] width 443 height 30
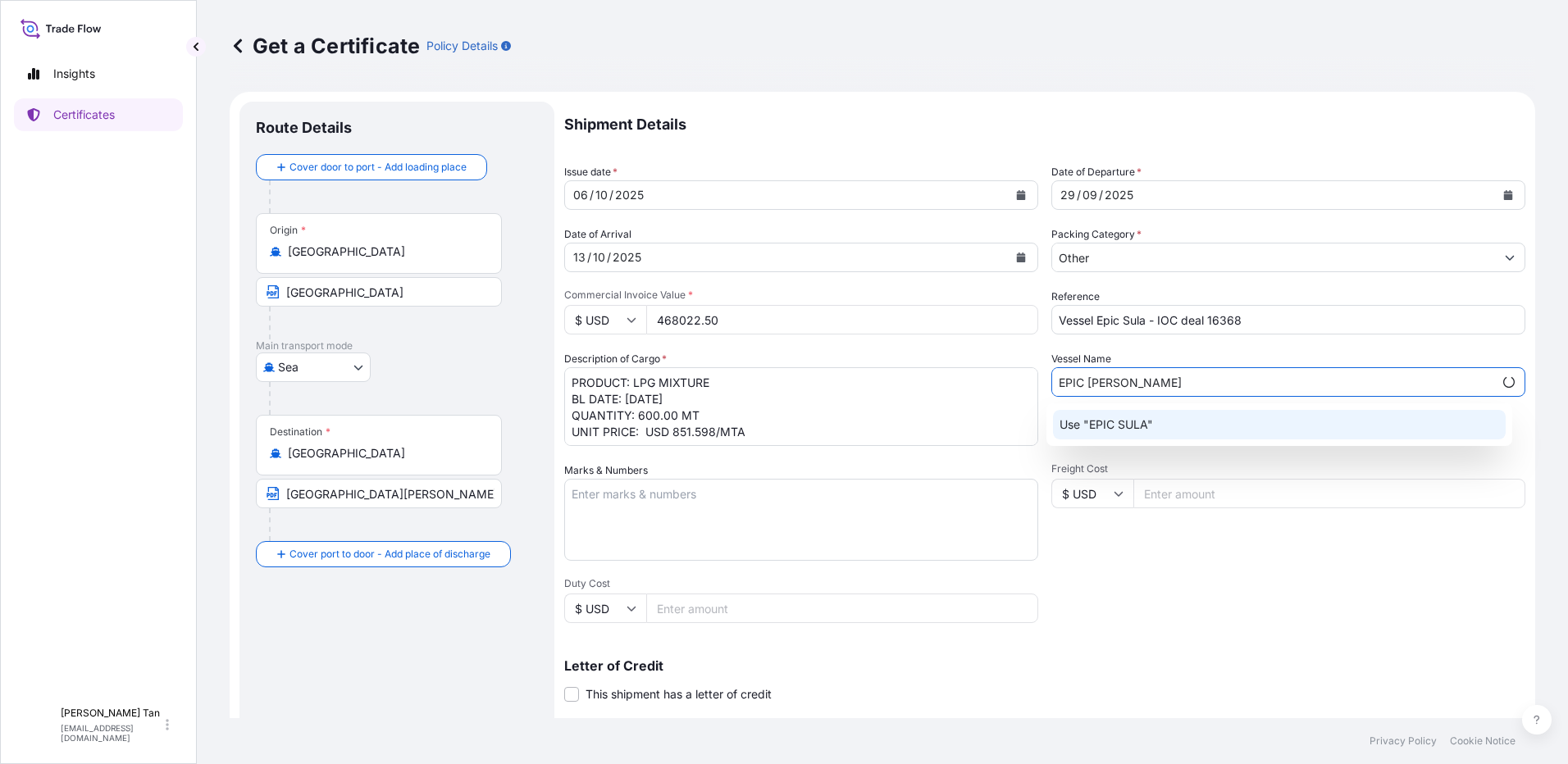
click at [1137, 427] on p "Use "EPIC SULA"" at bounding box center [1106, 424] width 94 height 17
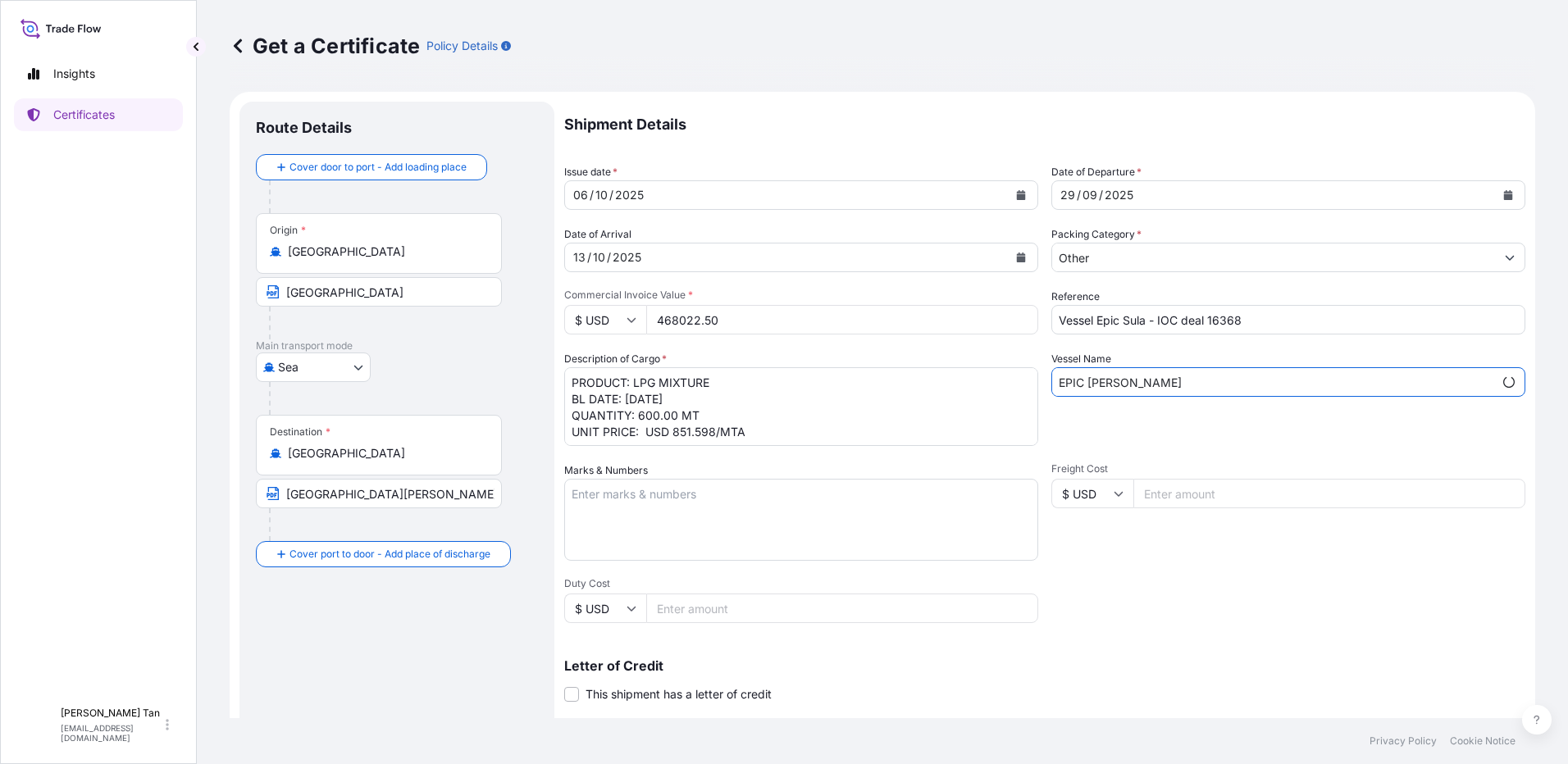
type input "EPIC [PERSON_NAME]"
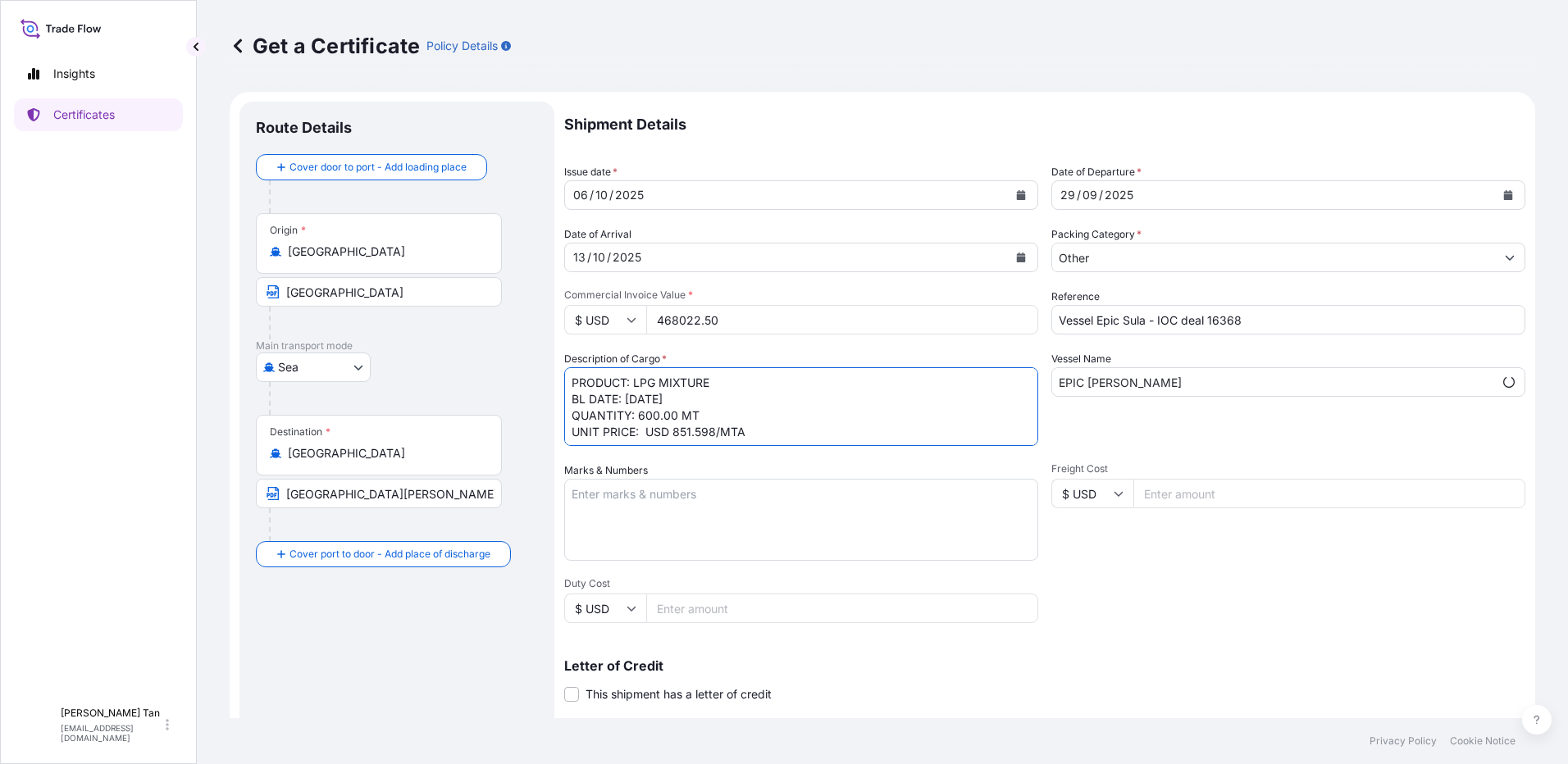
click at [714, 390] on textarea "PRODUCT: LPG MIXTURE BL DATE: [DATE] QUANTITY: 600.00 MT UNIT PRICE: USD 851.59…" at bounding box center [801, 407] width 474 height 79
drag, startPoint x: 692, startPoint y: 397, endPoint x: 664, endPoint y: 398, distance: 28.0
click at [664, 398] on textarea "PRODUCT: LPG MIXTURE BL DATE: [DATE] QUANTITY: 600.00 MT UNIT PRICE: USD 851.59…" at bounding box center [801, 407] width 474 height 79
click at [670, 414] on textarea "PRODUCT: LPG MIXTURE BL DATE: [DATE] QUANTITY: 600.00 MT UNIT PRICE: USD 851.59…" at bounding box center [801, 407] width 474 height 79
click at [711, 429] on textarea "PRODUCT: LPG MIXTURE BL DATE: [DATE] QUANTITY: 600.00 MT UNIT PRICE: USD 851.59…" at bounding box center [801, 407] width 474 height 79
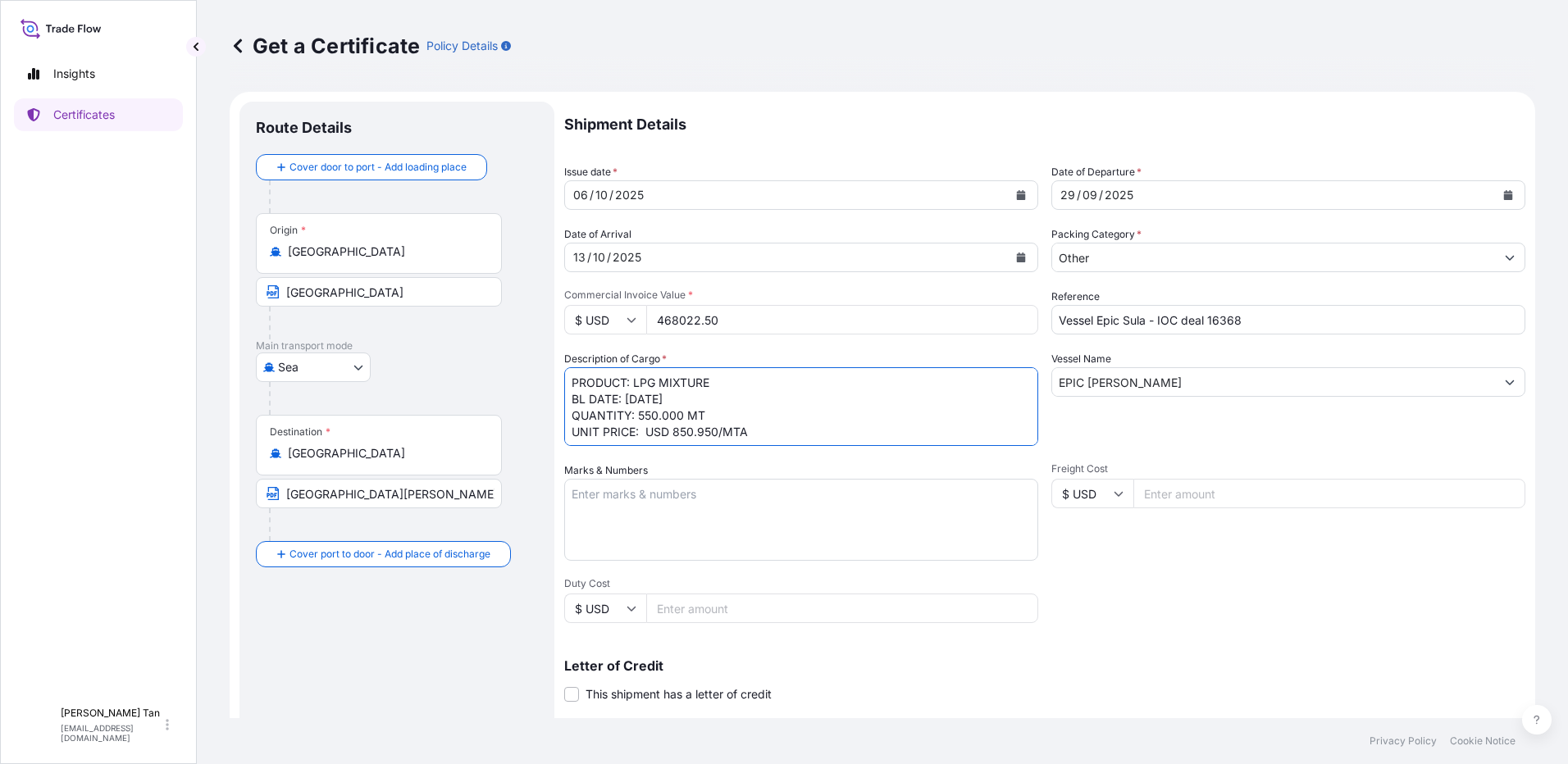
type textarea "PRODUCT: LPG MIXTURE BL DATE: [DATE] QUANTITY: 550.000 MT UNIT PRICE: USD 850.9…"
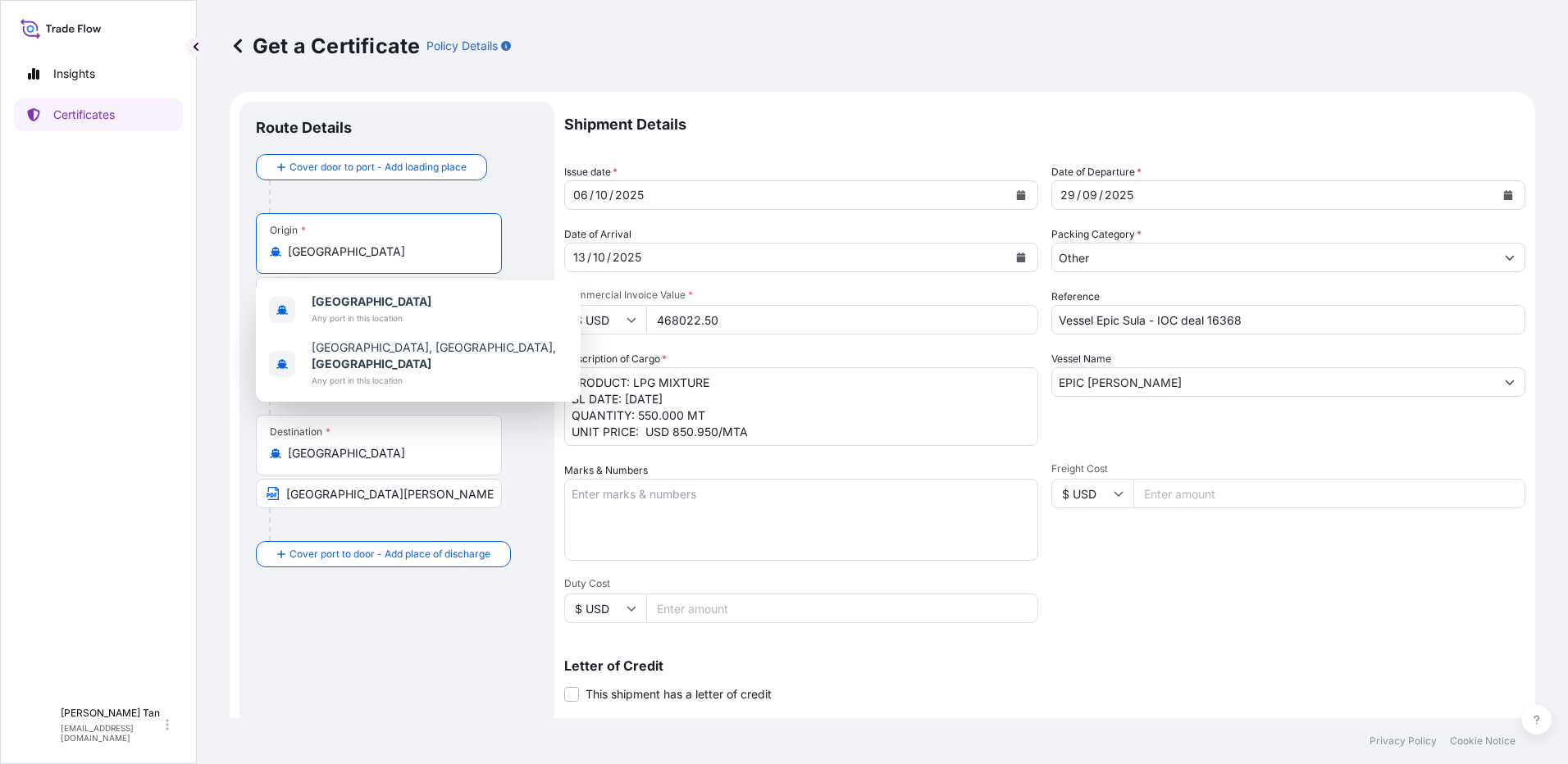
drag, startPoint x: 356, startPoint y: 255, endPoint x: 291, endPoint y: 256, distance: 65.0
click at [291, 256] on input "[GEOGRAPHIC_DATA]" at bounding box center [384, 251] width 194 height 17
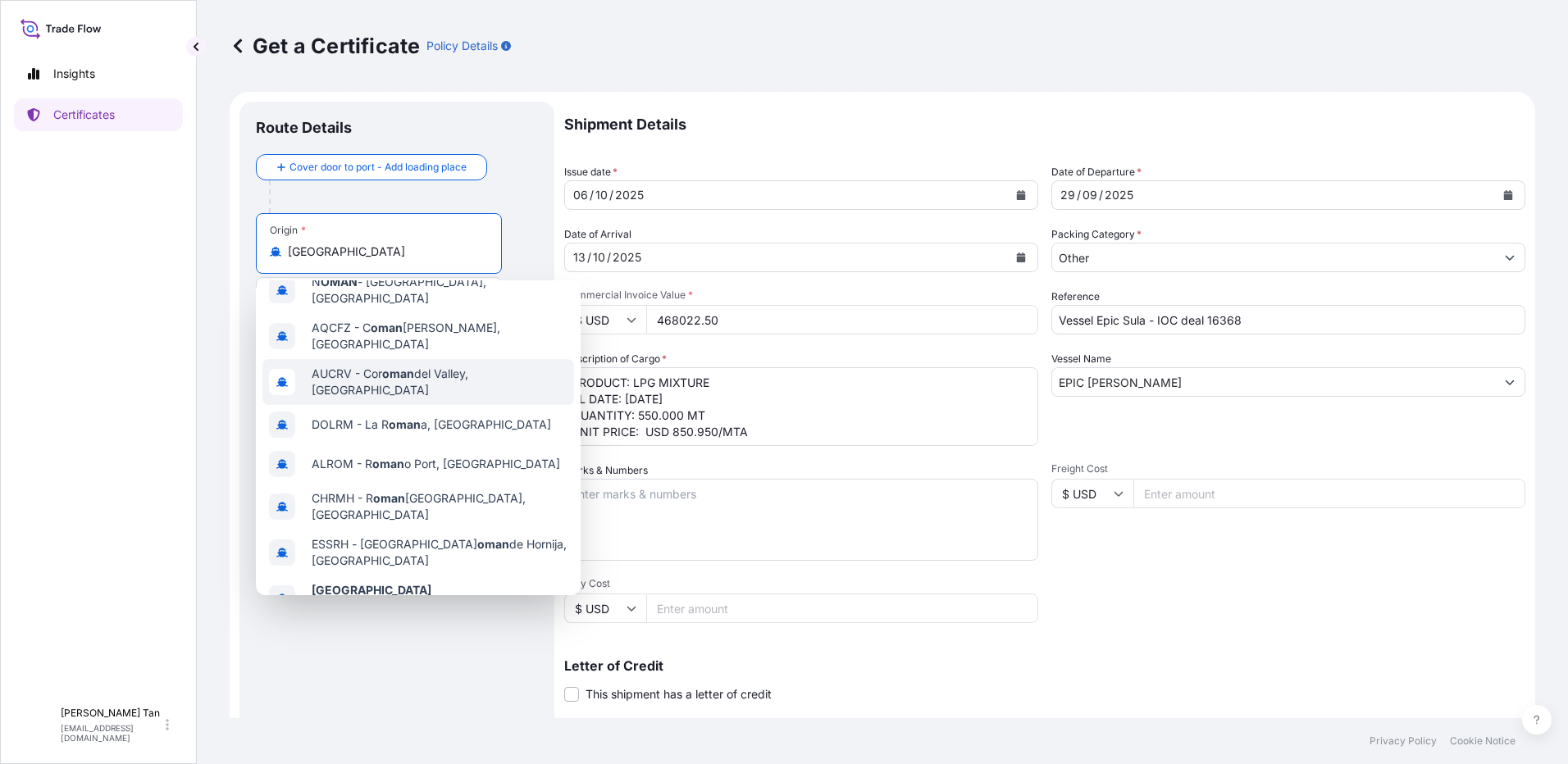
scroll to position [105, 0]
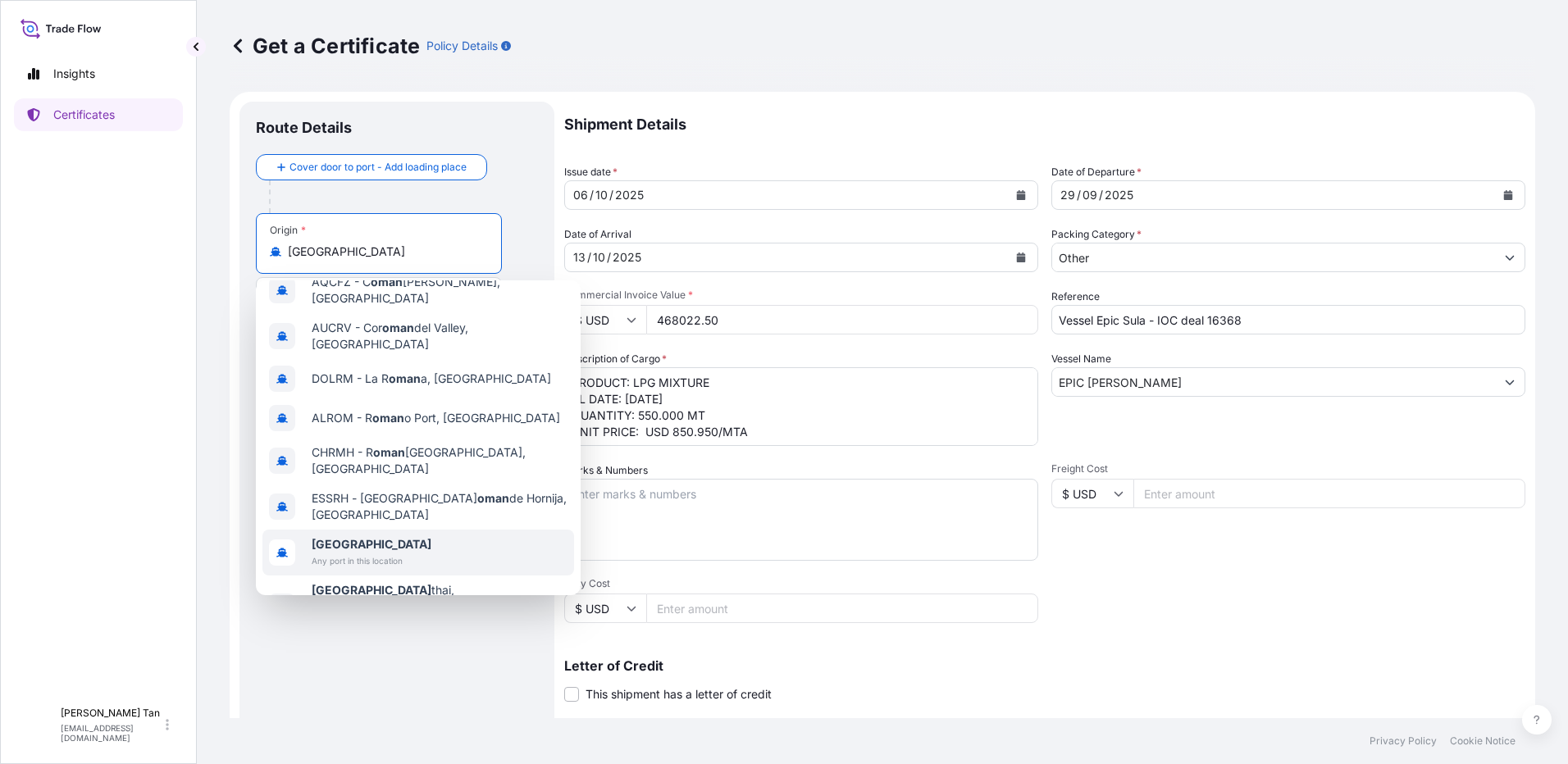
click at [345, 536] on span "[GEOGRAPHIC_DATA]" at bounding box center [372, 544] width 120 height 17
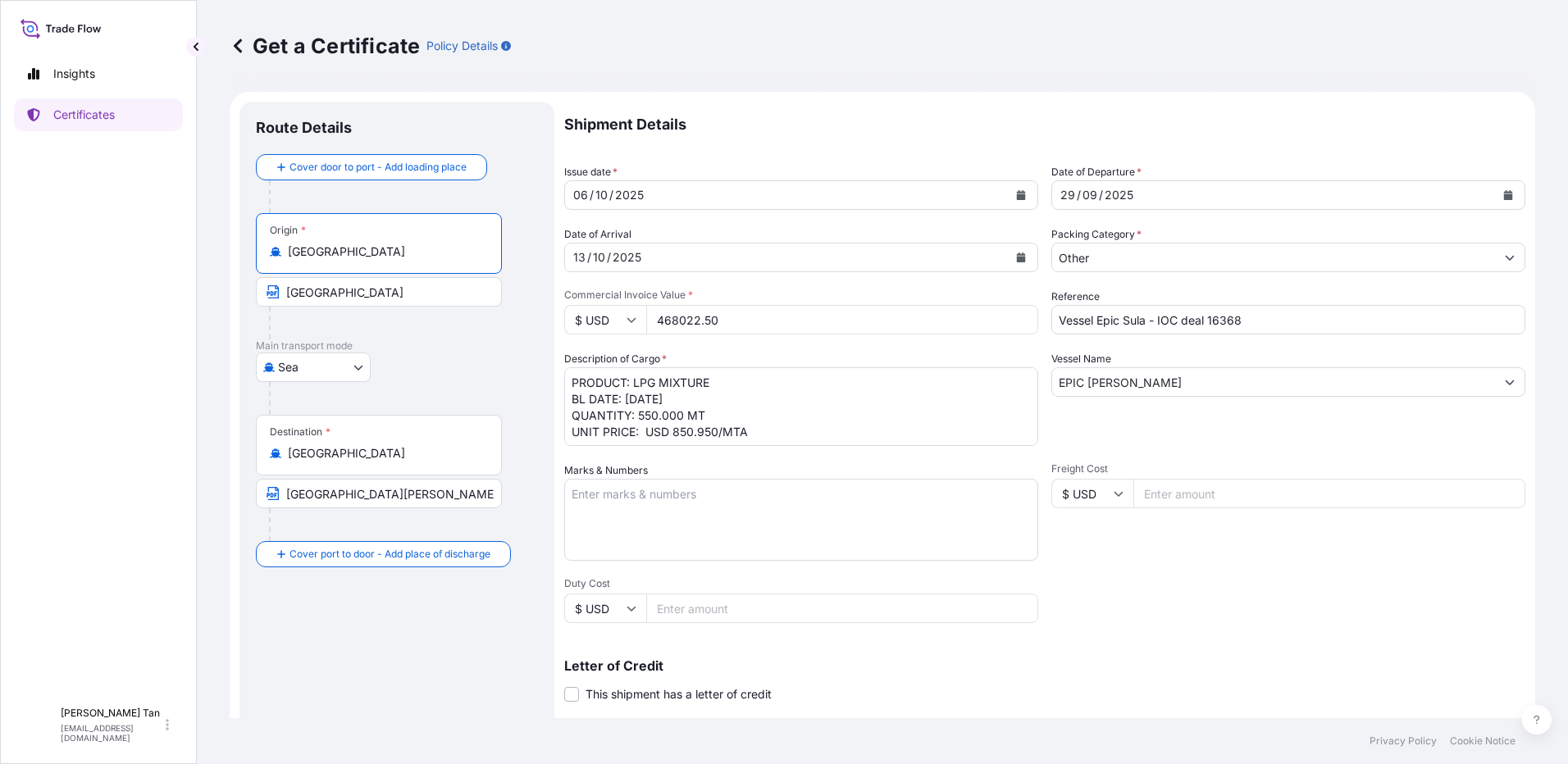
type input "[GEOGRAPHIC_DATA]"
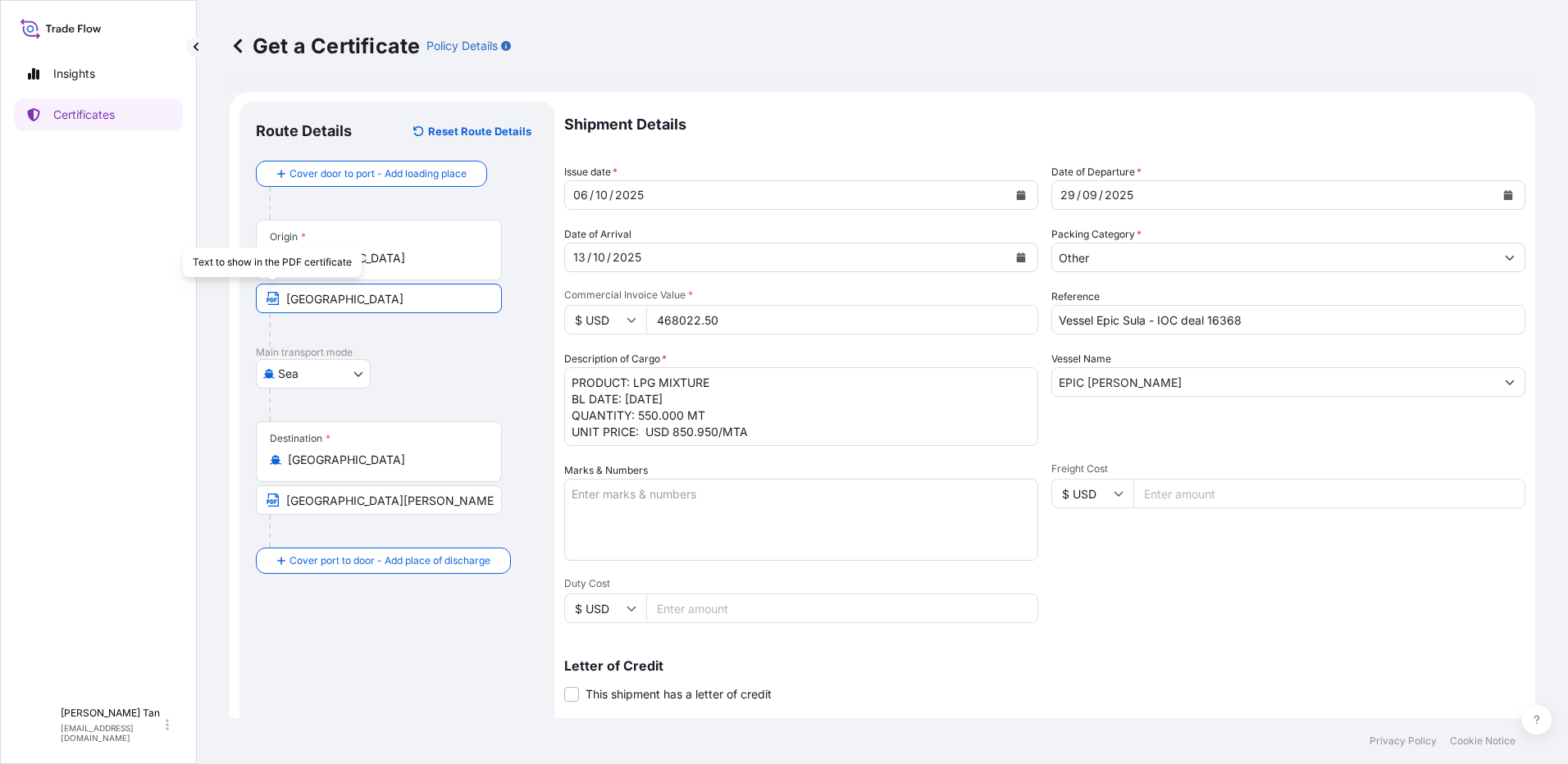
drag, startPoint x: 382, startPoint y: 298, endPoint x: 241, endPoint y: 298, distance: 141.0
click at [241, 298] on div "Route Details Reset Route Details Cover door to port - Add loading place Place …" at bounding box center [396, 515] width 315 height 827
type input "DUQM"
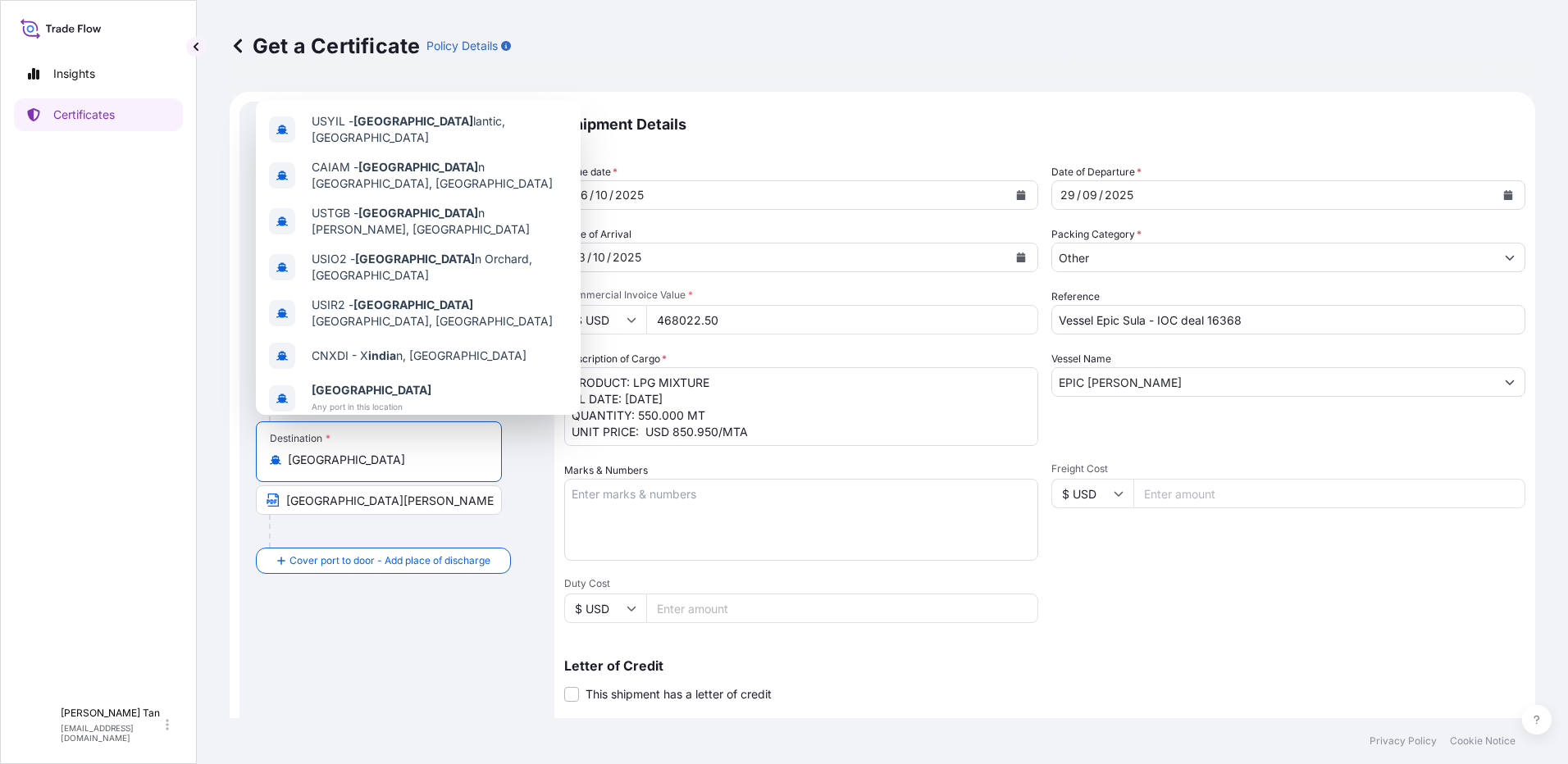
drag, startPoint x: 337, startPoint y: 465, endPoint x: 248, endPoint y: 464, distance: 89.0
click at [248, 464] on div "Route Details Reset Route Details Cover door to port - Add loading place Place …" at bounding box center [396, 515] width 315 height 827
click at [337, 499] on input "[GEOGRAPHIC_DATA][PERSON_NAME]" at bounding box center [379, 500] width 246 height 30
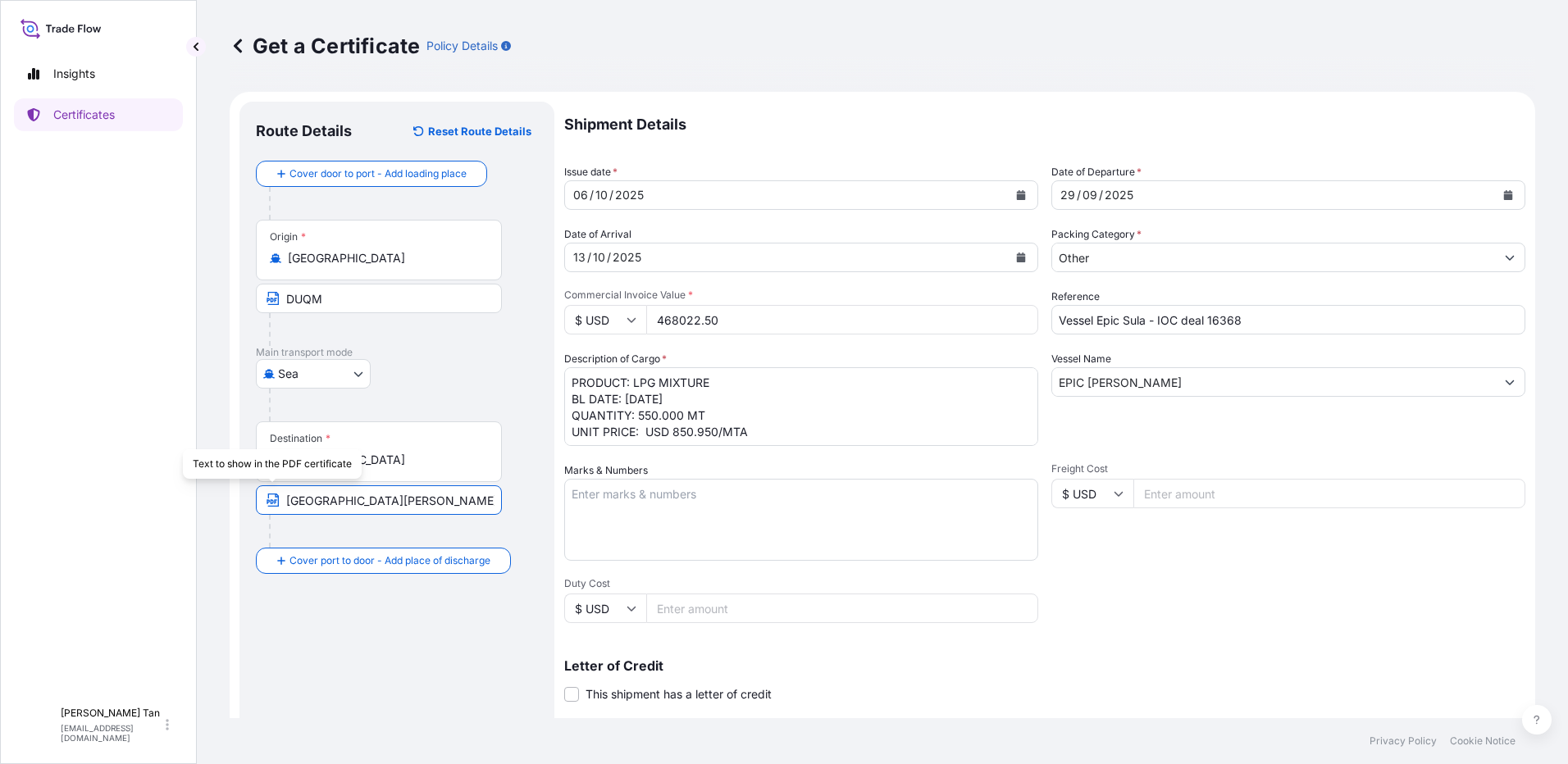
drag, startPoint x: 337, startPoint y: 499, endPoint x: 248, endPoint y: 494, distance: 89.1
click at [248, 494] on div "Route Details Reset Route Details Cover door to port - Add loading place Place …" at bounding box center [396, 515] width 315 height 827
click at [364, 268] on div "Origin * [GEOGRAPHIC_DATA]" at bounding box center [379, 250] width 246 height 60
click at [364, 266] on input "[GEOGRAPHIC_DATA]" at bounding box center [384, 258] width 194 height 17
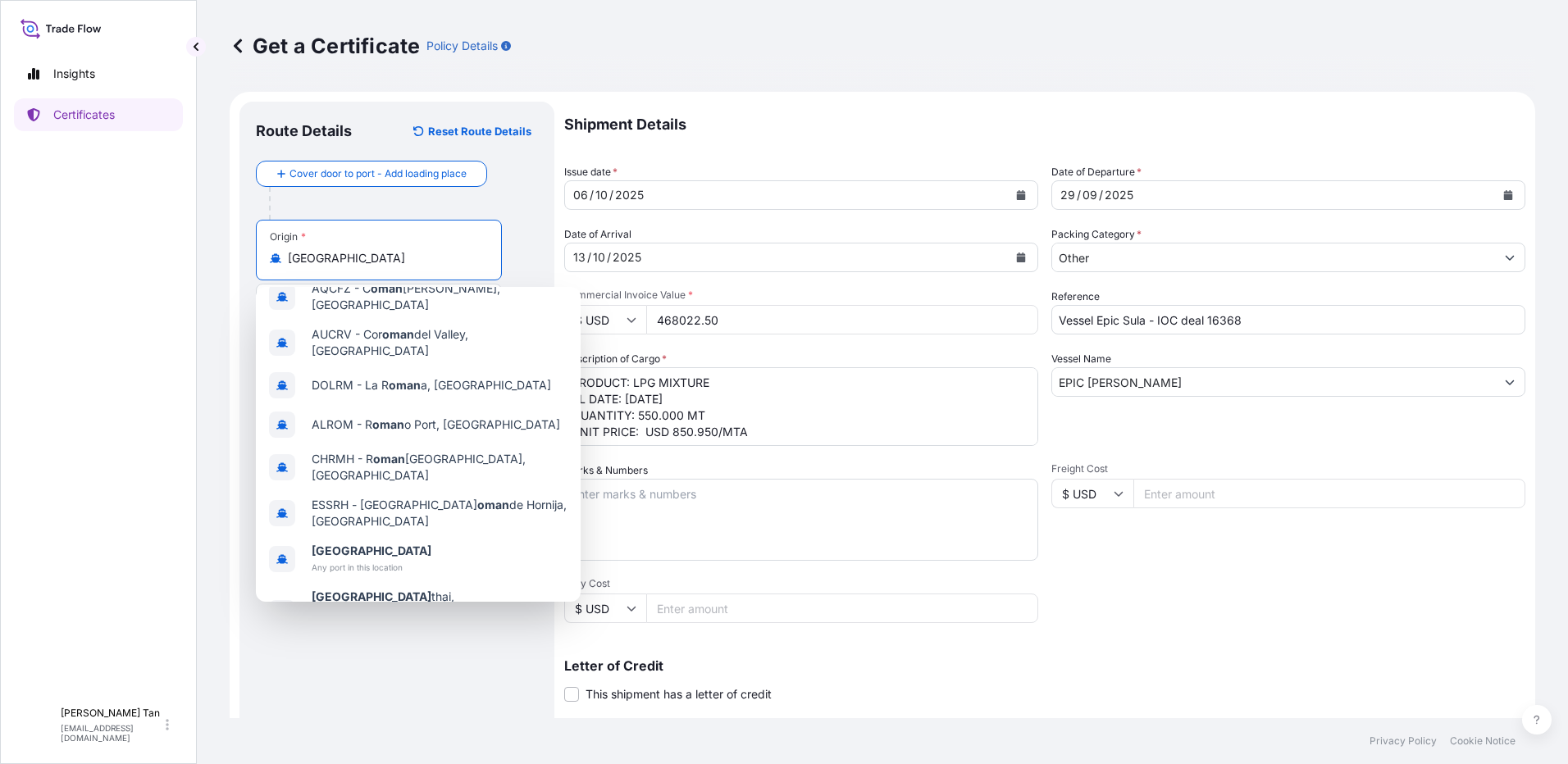
scroll to position [0, 0]
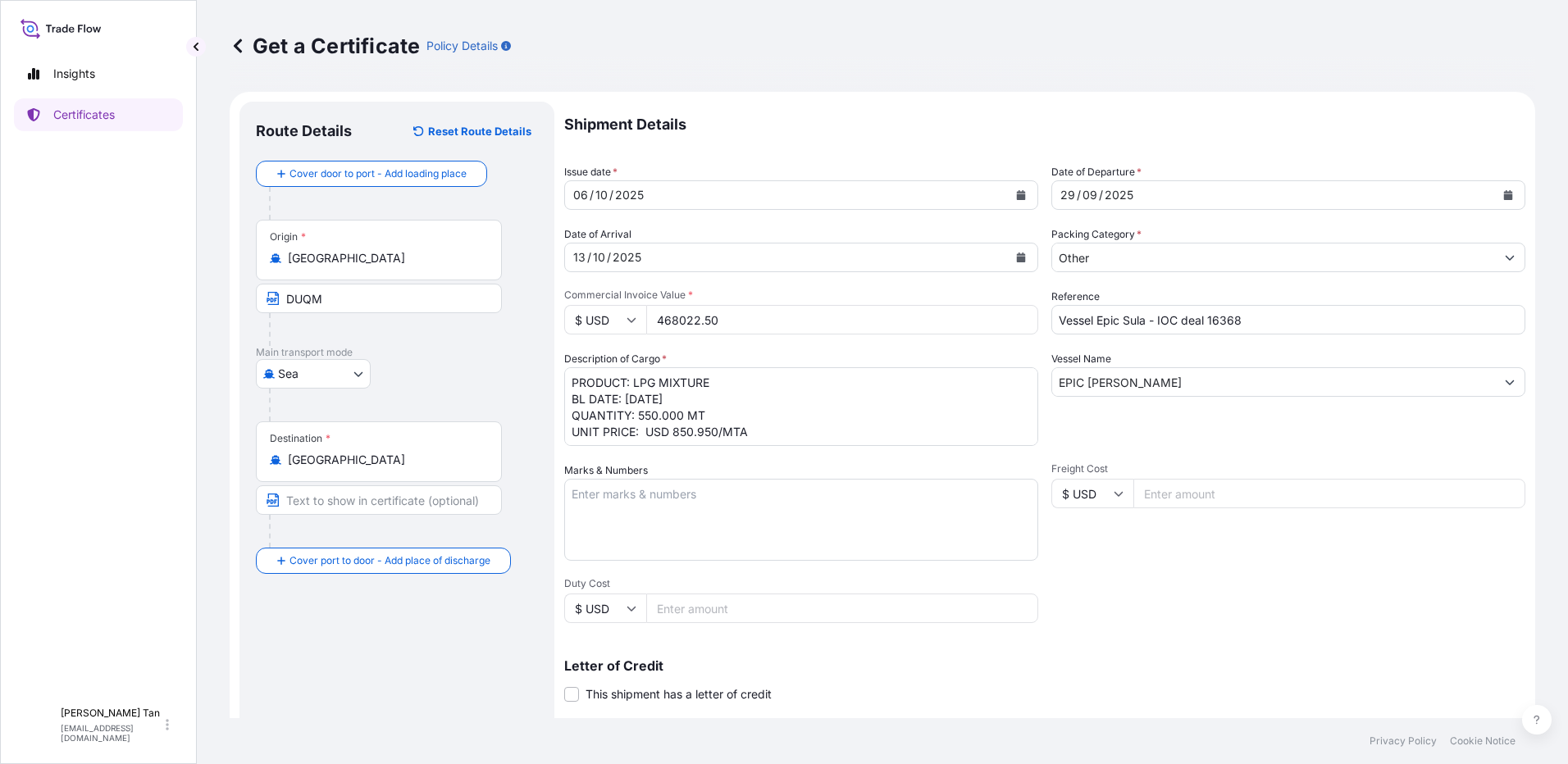
click at [843, 529] on textarea "Marks & Numbers" at bounding box center [801, 520] width 474 height 82
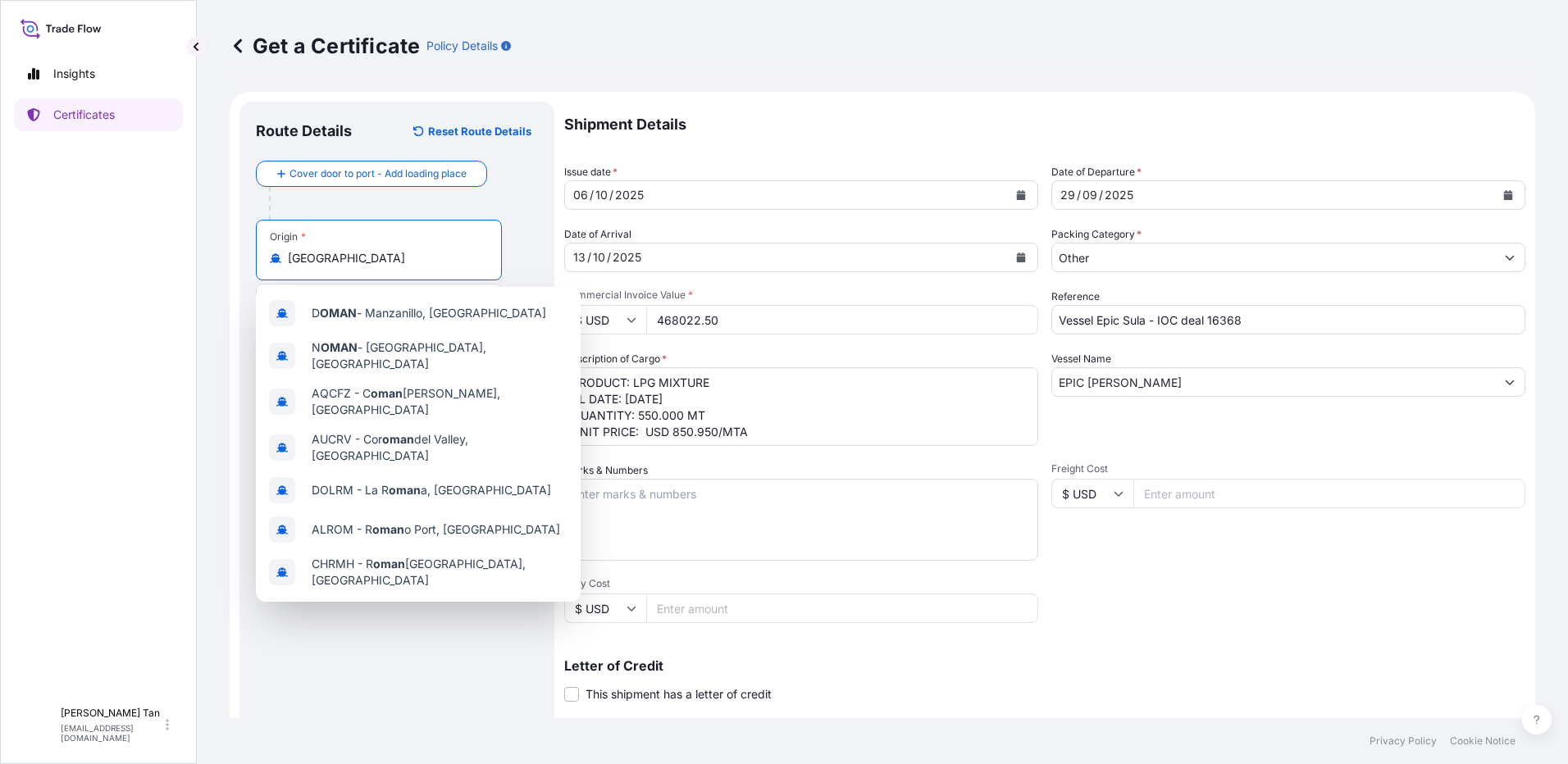
drag, startPoint x: 332, startPoint y: 261, endPoint x: 274, endPoint y: 251, distance: 58.9
click at [273, 252] on div "[GEOGRAPHIC_DATA]" at bounding box center [379, 258] width 218 height 17
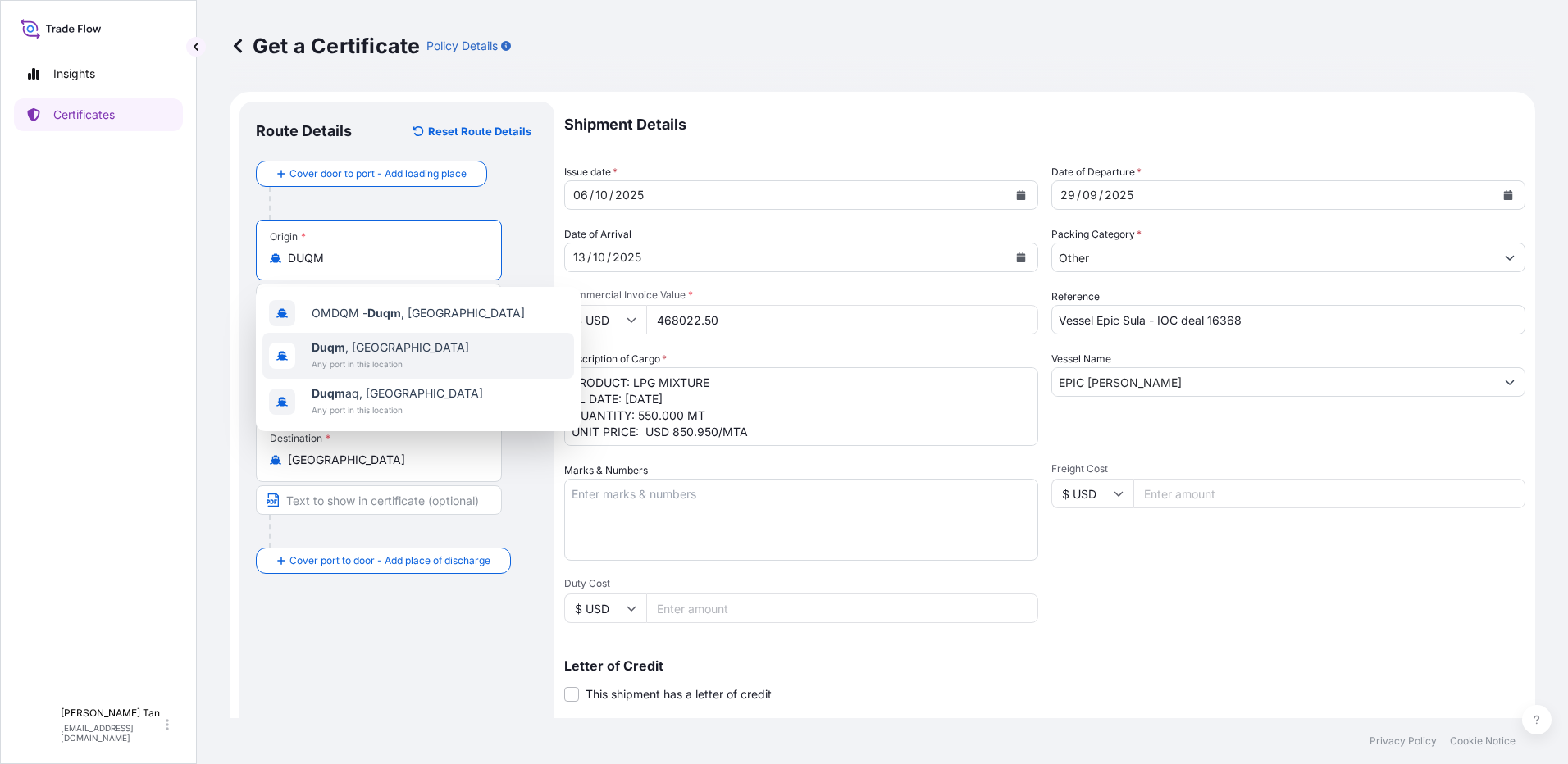
click at [368, 350] on span "Duqm , [GEOGRAPHIC_DATA]" at bounding box center [391, 347] width 158 height 17
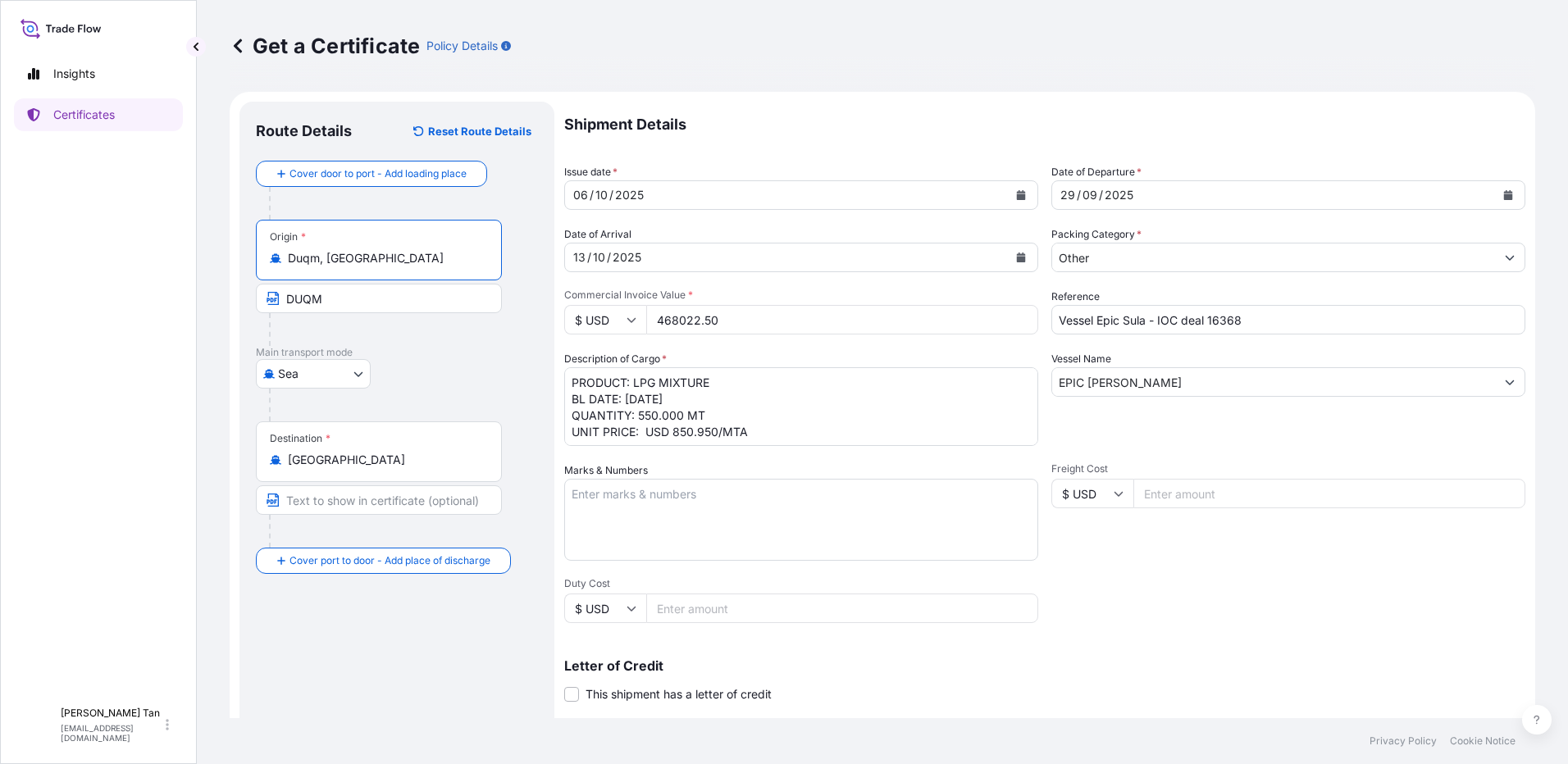
type input "Duqm, [GEOGRAPHIC_DATA]"
drag, startPoint x: 378, startPoint y: 306, endPoint x: 274, endPoint y: 298, distance: 104.3
click at [274, 298] on span "DUQM" at bounding box center [379, 299] width 246 height 30
click at [176, 325] on div "Insights Certificates" at bounding box center [98, 371] width 169 height 656
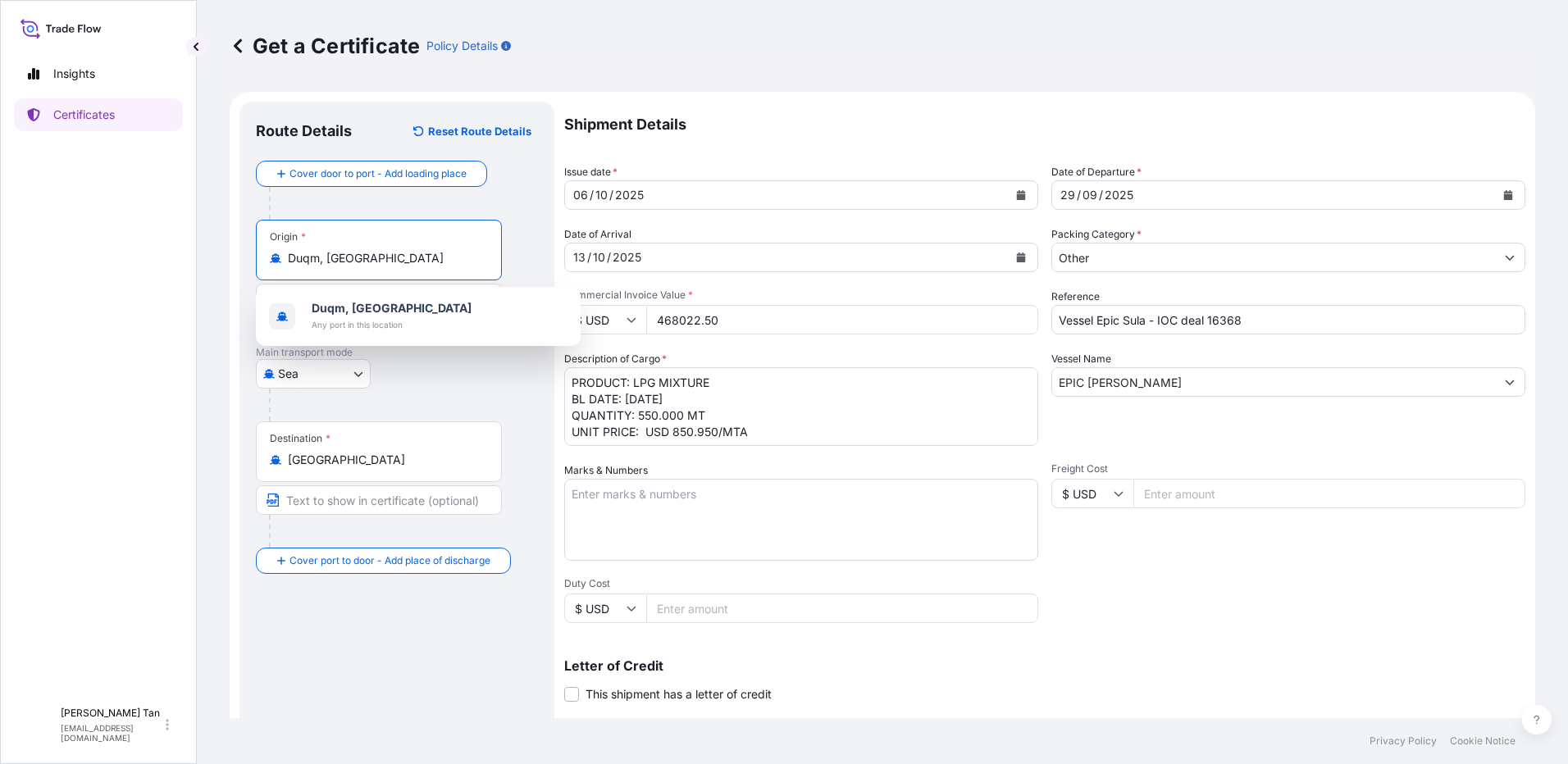
click at [376, 260] on input "Duqm, [GEOGRAPHIC_DATA]" at bounding box center [384, 258] width 194 height 17
click at [155, 332] on div "Insights Certificates" at bounding box center [98, 371] width 169 height 656
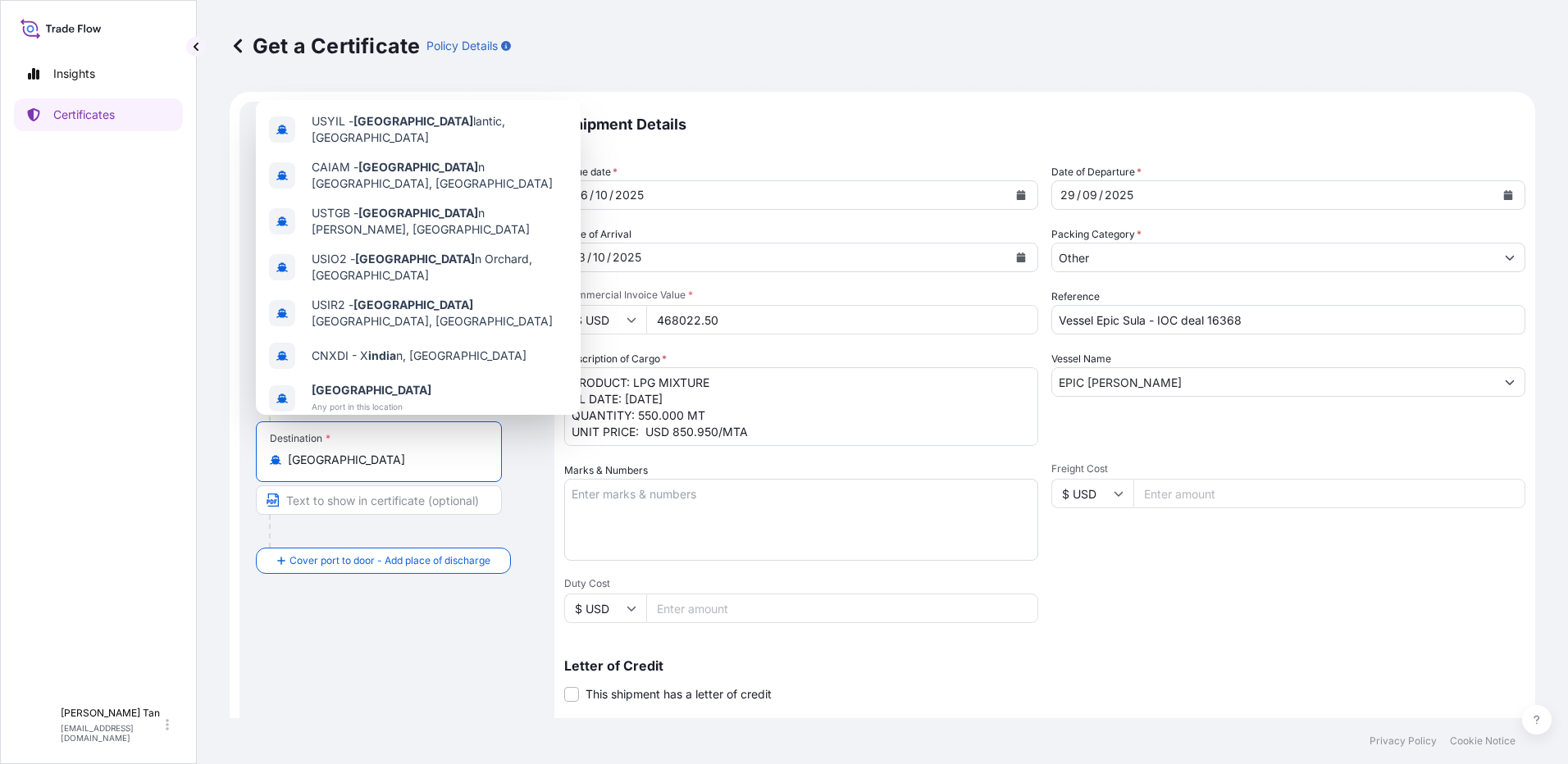
drag, startPoint x: 269, startPoint y: 452, endPoint x: 256, endPoint y: 445, distance: 14.8
click at [256, 448] on div "Destination * [GEOGRAPHIC_DATA]" at bounding box center [379, 451] width 246 height 60
click at [324, 494] on input "Text to appear on certificate" at bounding box center [379, 500] width 246 height 30
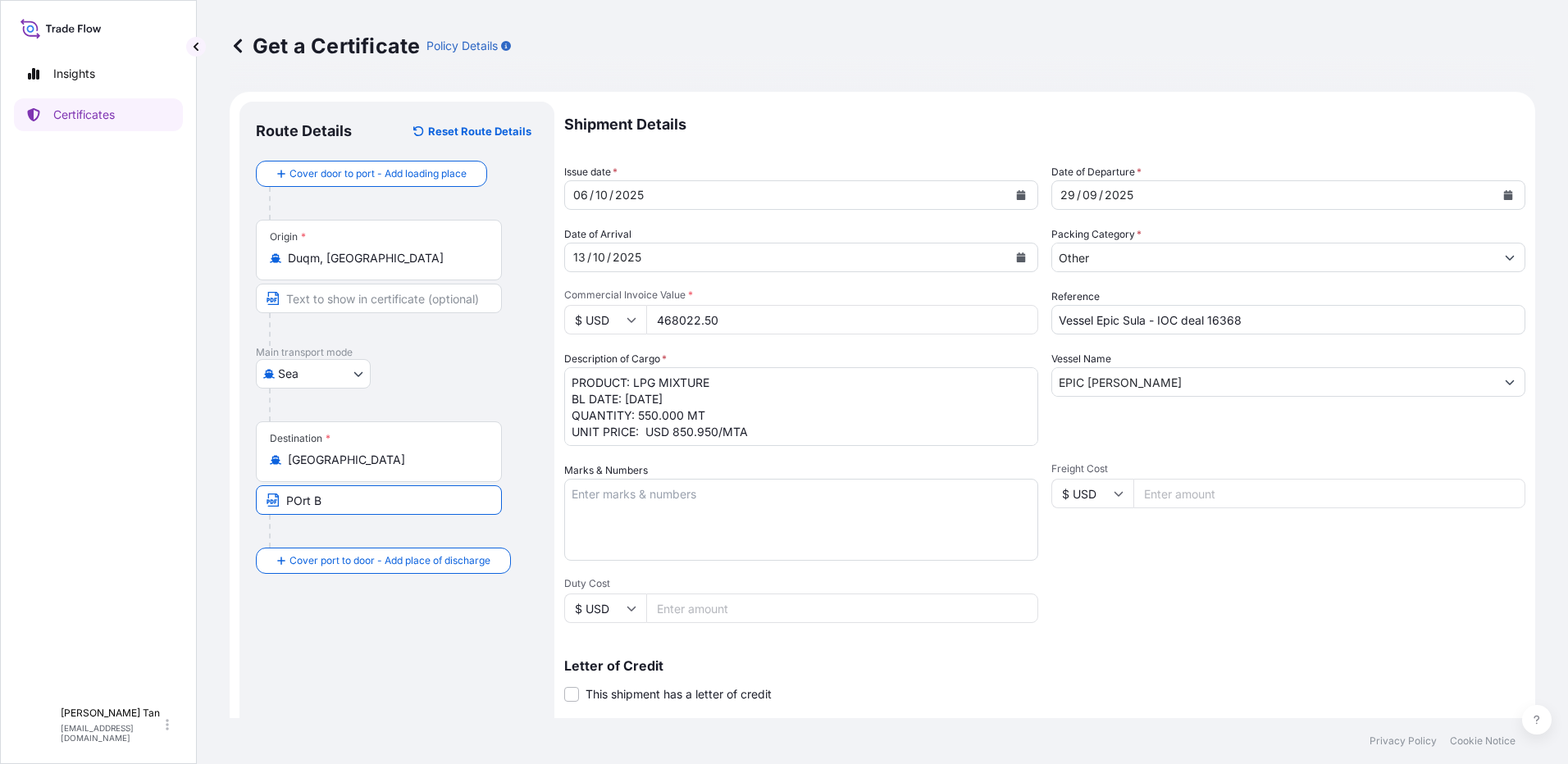
type input "[GEOGRAPHIC_DATA][PERSON_NAME]"
click at [323, 652] on div "Route Details Reset Route Details Cover door to port - Add loading place Place …" at bounding box center [397, 515] width 282 height 795
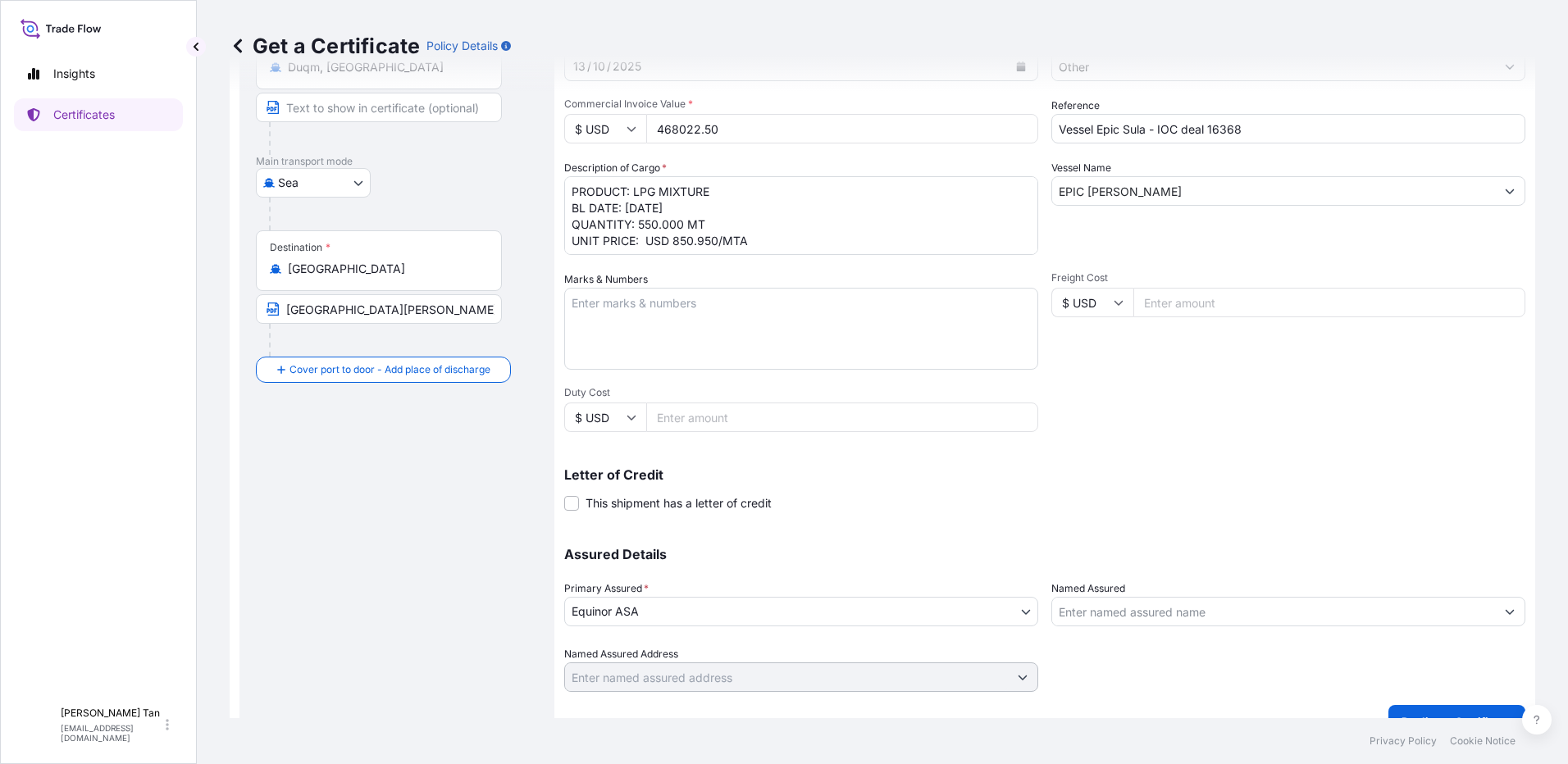
scroll to position [221, 0]
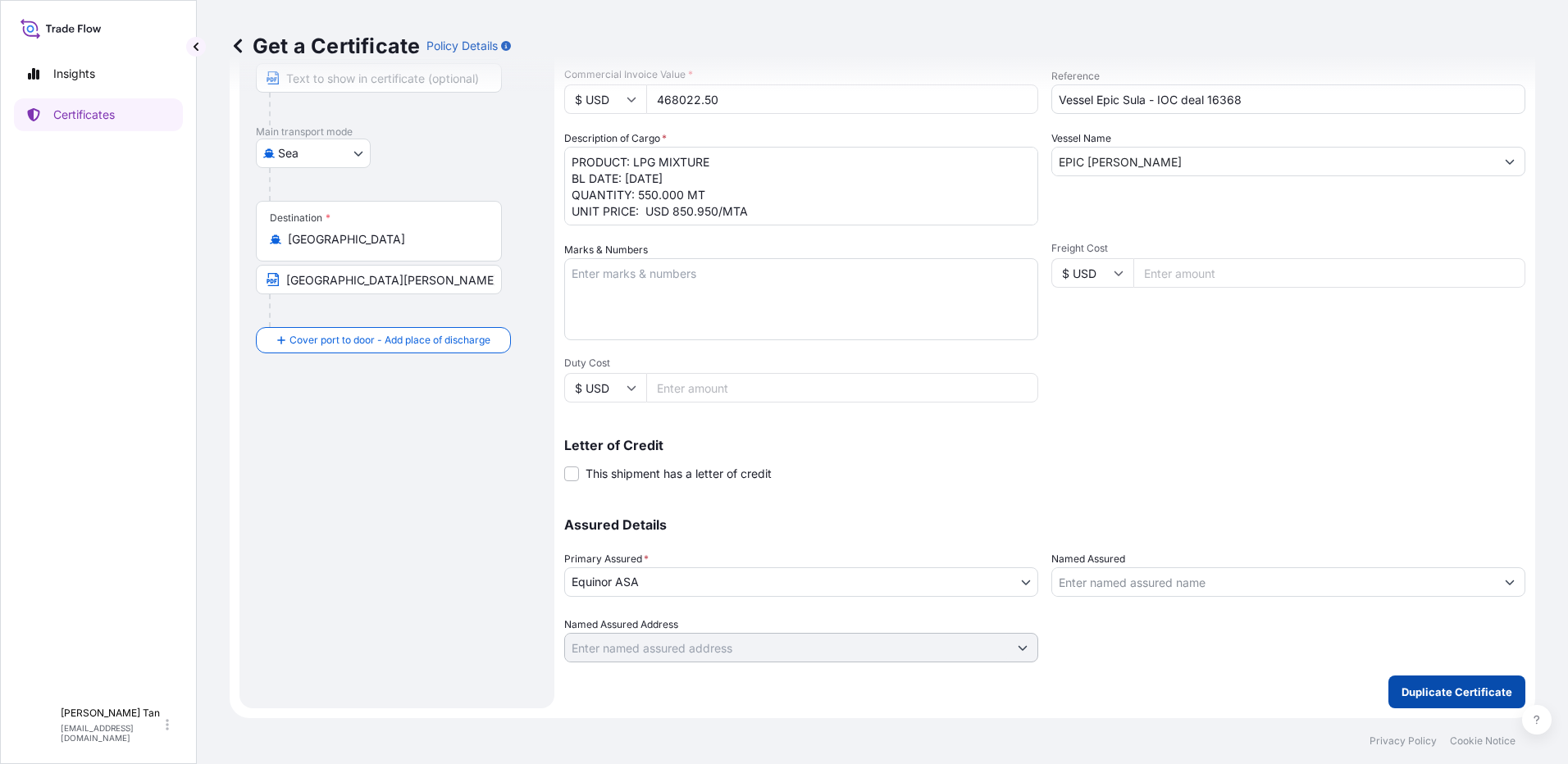
click at [1406, 699] on p "Duplicate Certificate" at bounding box center [1457, 691] width 110 height 17
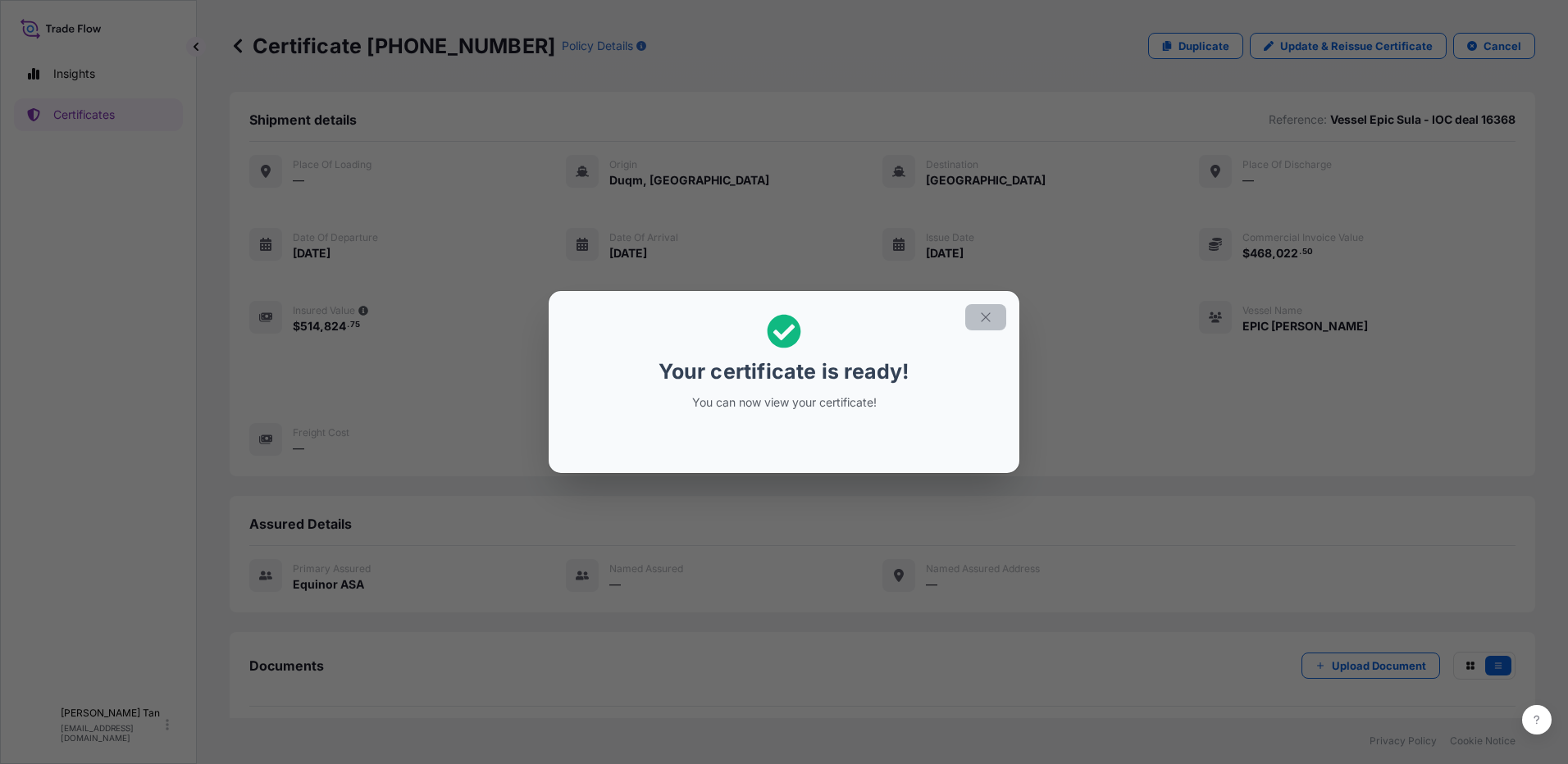
click at [987, 325] on button "button" at bounding box center [985, 317] width 41 height 26
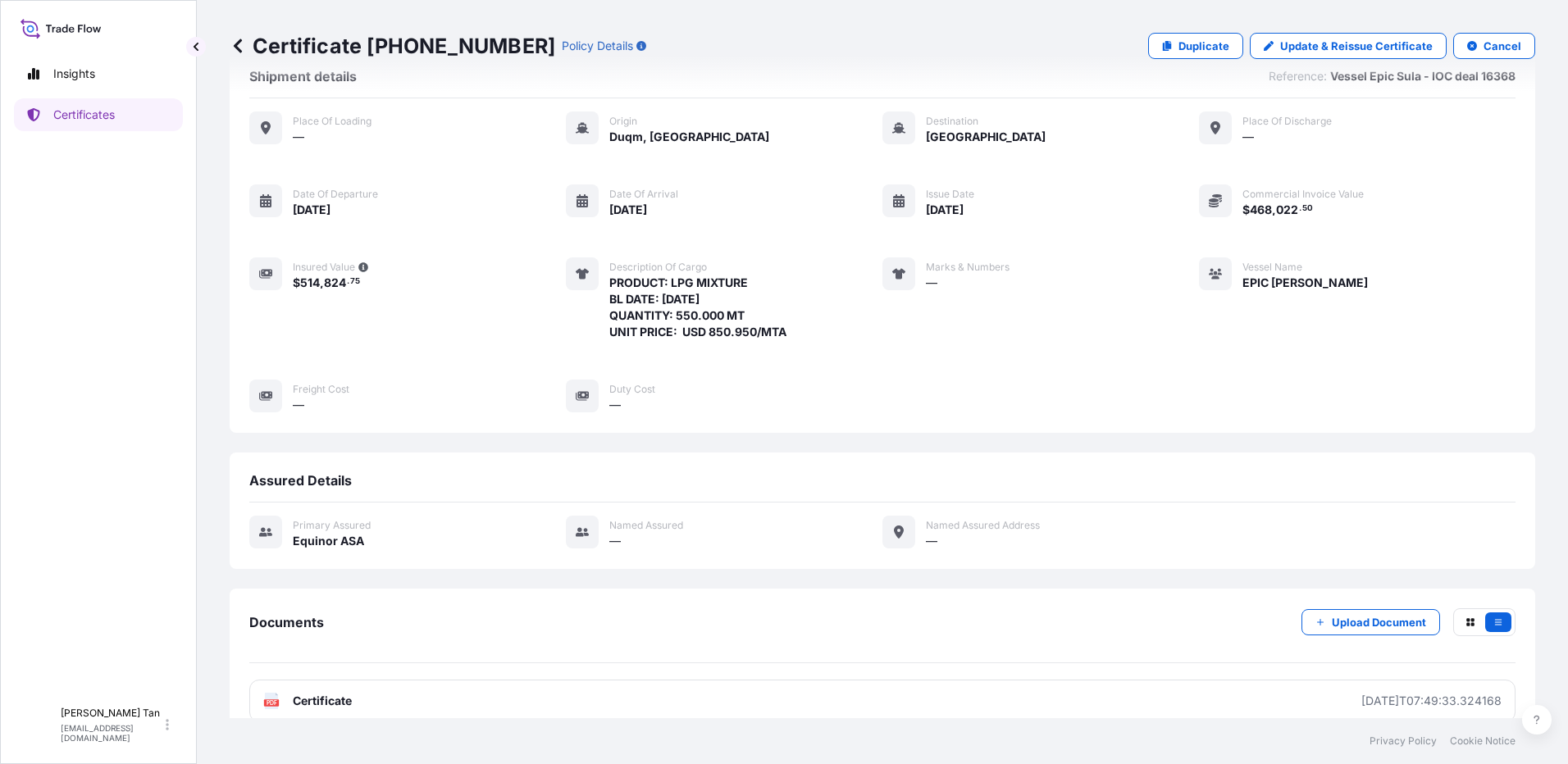
scroll to position [67, 0]
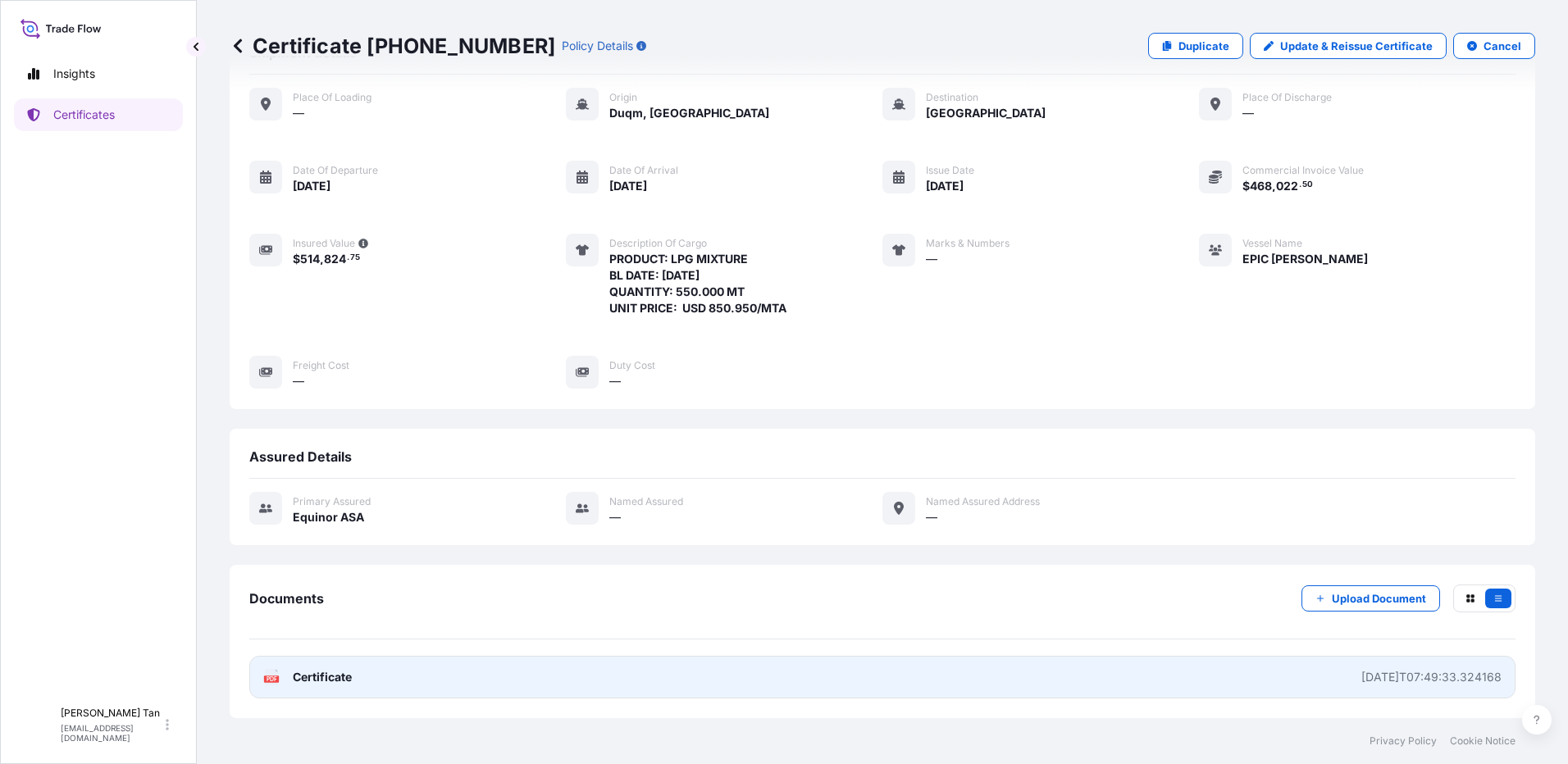
click at [313, 683] on span "Certificate" at bounding box center [322, 676] width 59 height 17
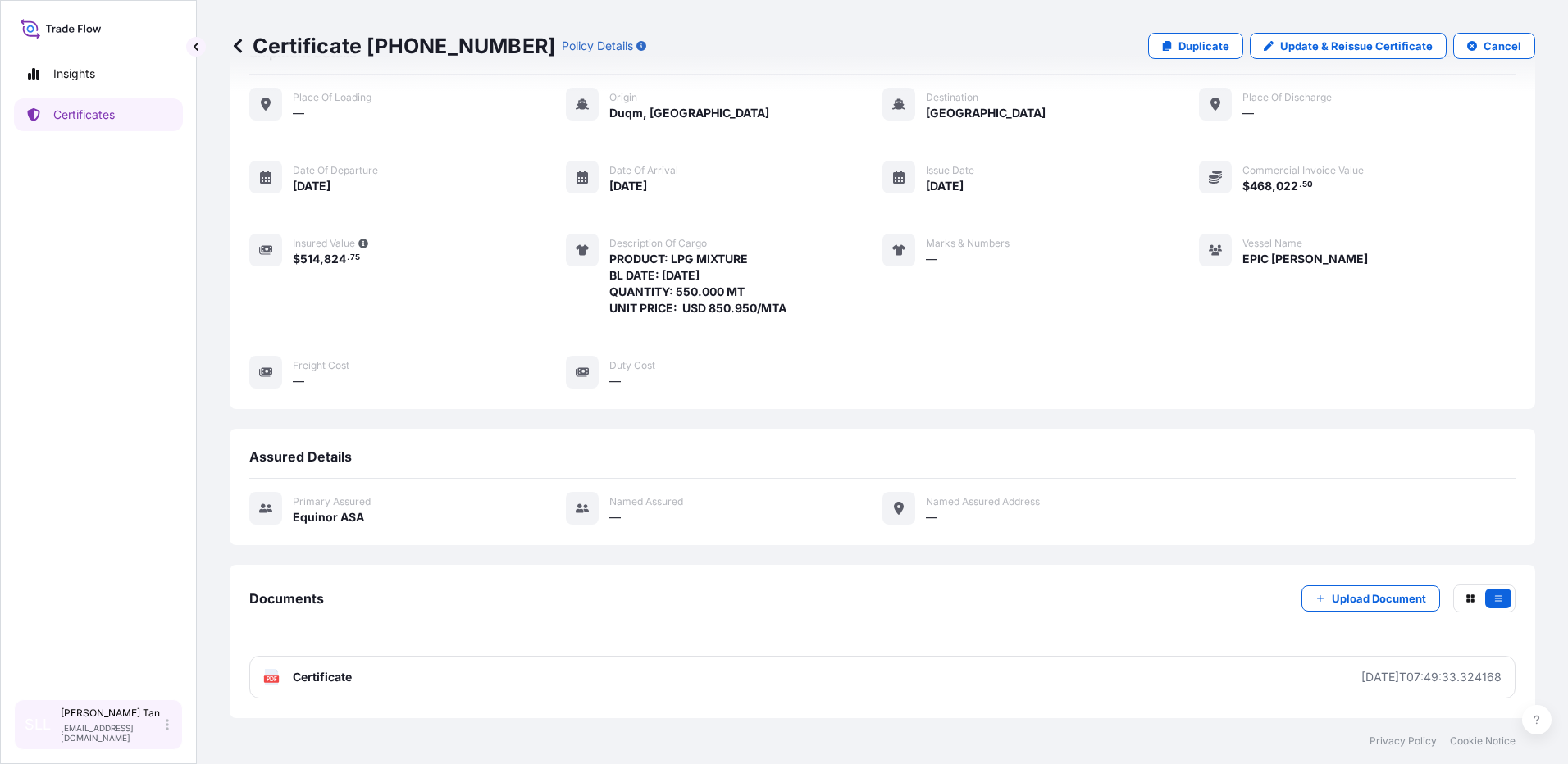
click at [175, 721] on div "SLL [PERSON_NAME] [PERSON_NAME] [EMAIL_ADDRESS][DOMAIN_NAME]" at bounding box center [98, 725] width 169 height 51
